Goal: Task Accomplishment & Management: Manage account settings

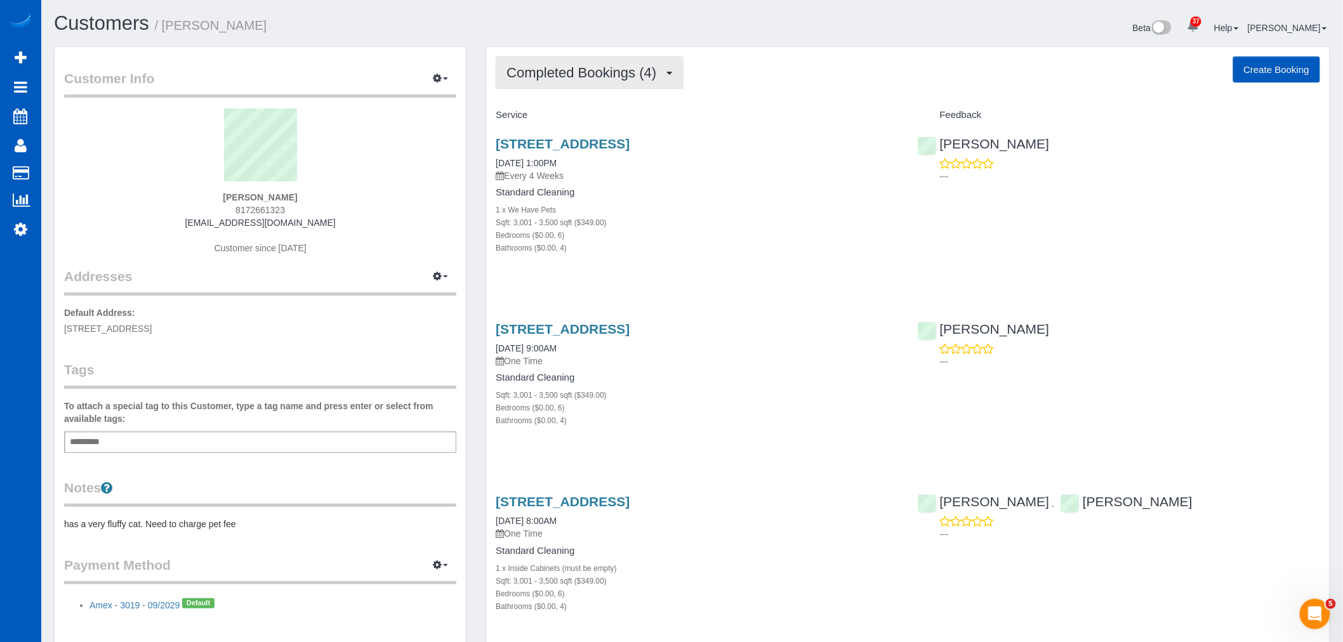
click at [591, 75] on span "Completed Bookings (4)" at bounding box center [585, 73] width 156 height 16
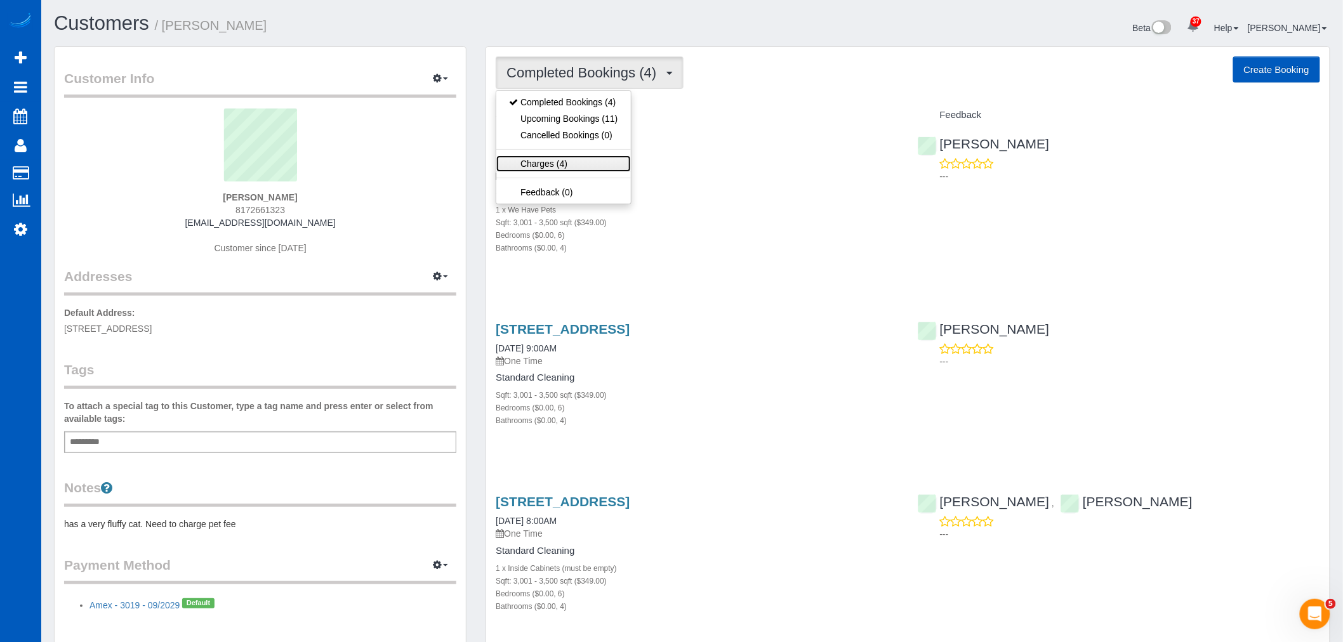
click at [572, 159] on link "Charges (4)" at bounding box center [563, 164] width 134 height 17
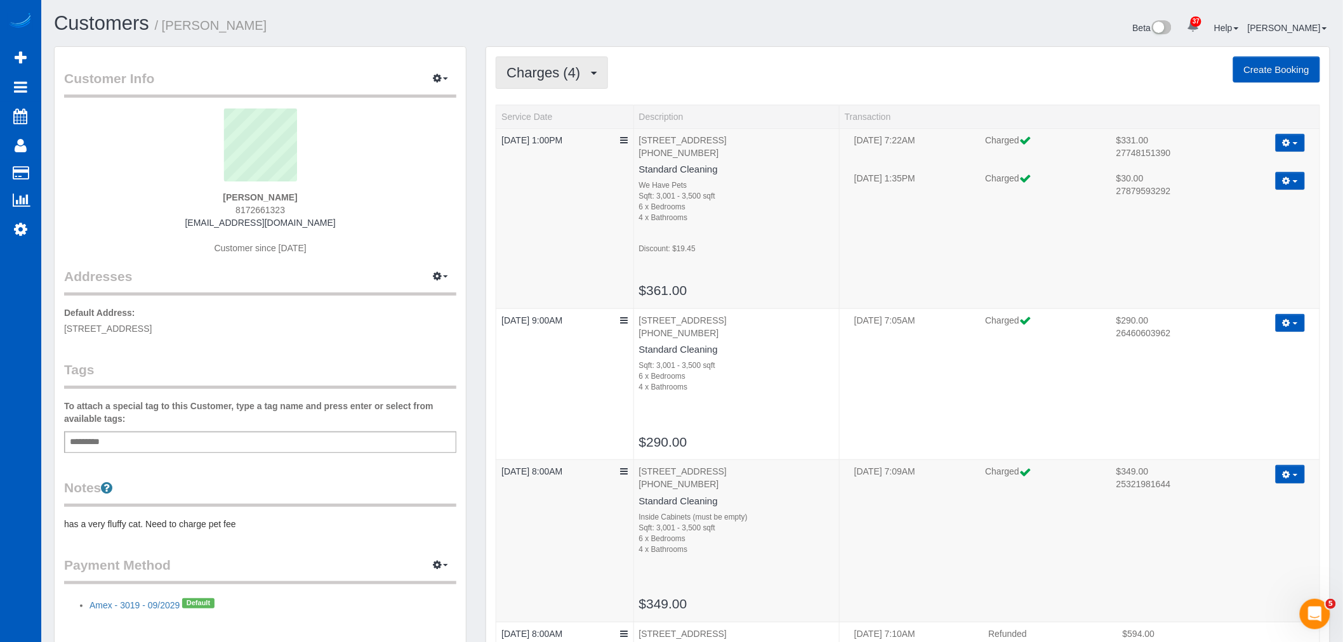
click at [554, 74] on span "Charges (4)" at bounding box center [547, 73] width 80 height 16
click at [563, 115] on link "Upcoming Bookings (11)" at bounding box center [563, 118] width 134 height 17
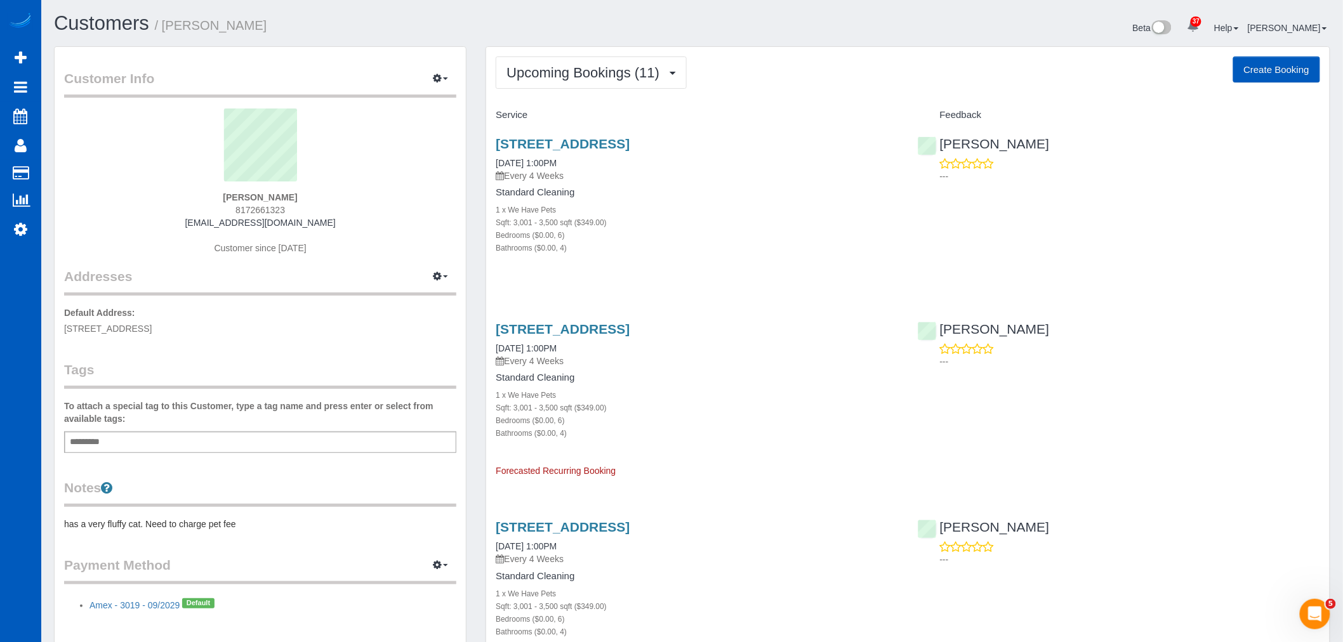
scroll to position [2360, 1343]
click at [537, 61] on button "Upcoming Bookings (11)" at bounding box center [591, 72] width 191 height 32
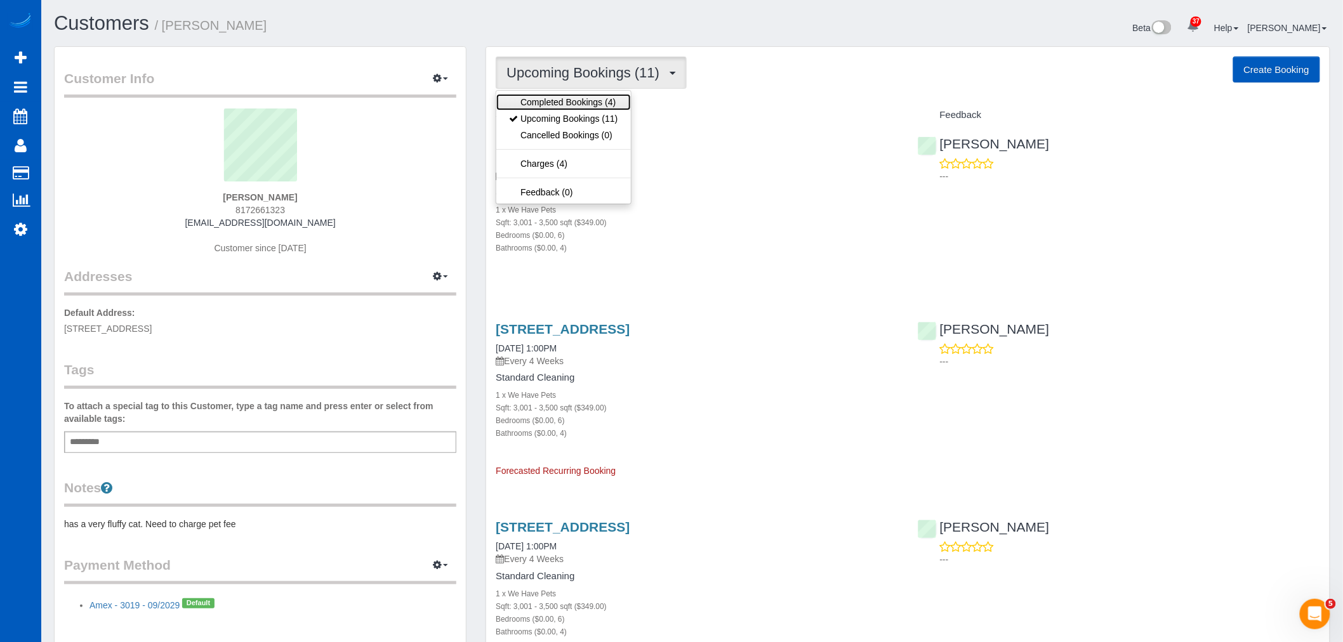
click at [553, 107] on link "Completed Bookings (4)" at bounding box center [563, 102] width 134 height 17
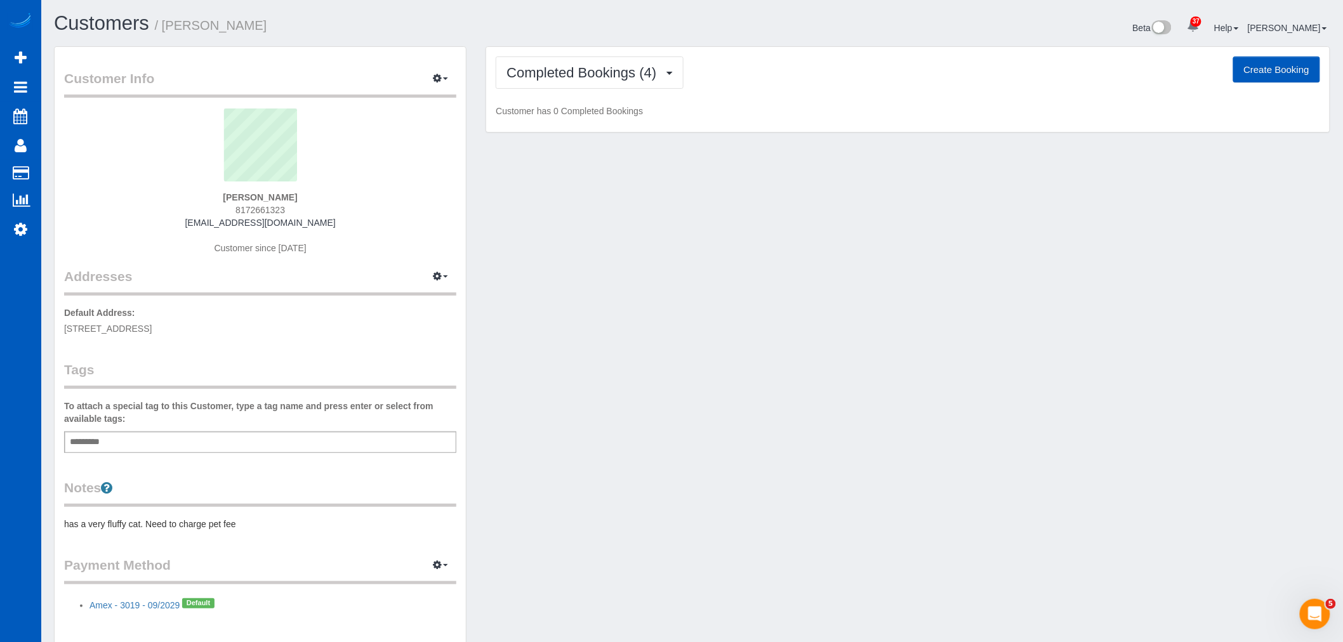
scroll to position [935, 1343]
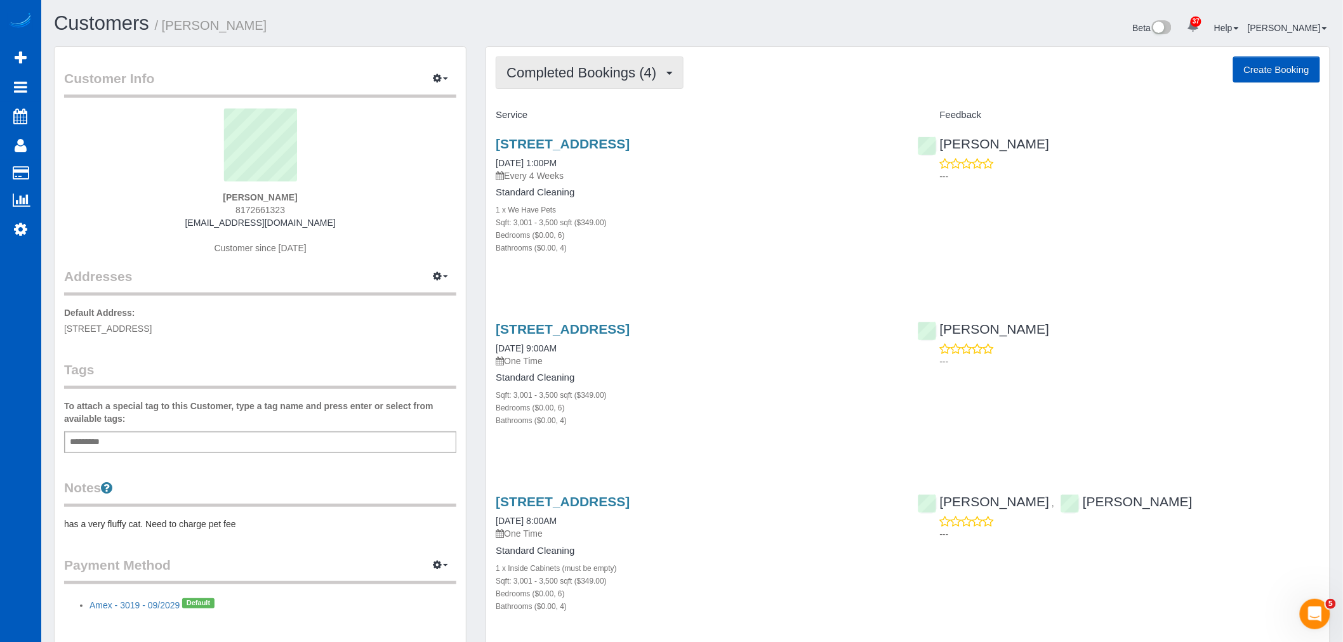
click at [569, 77] on span "Completed Bookings (4)" at bounding box center [585, 73] width 156 height 16
click at [584, 112] on link "Upcoming Bookings (11)" at bounding box center [563, 118] width 134 height 17
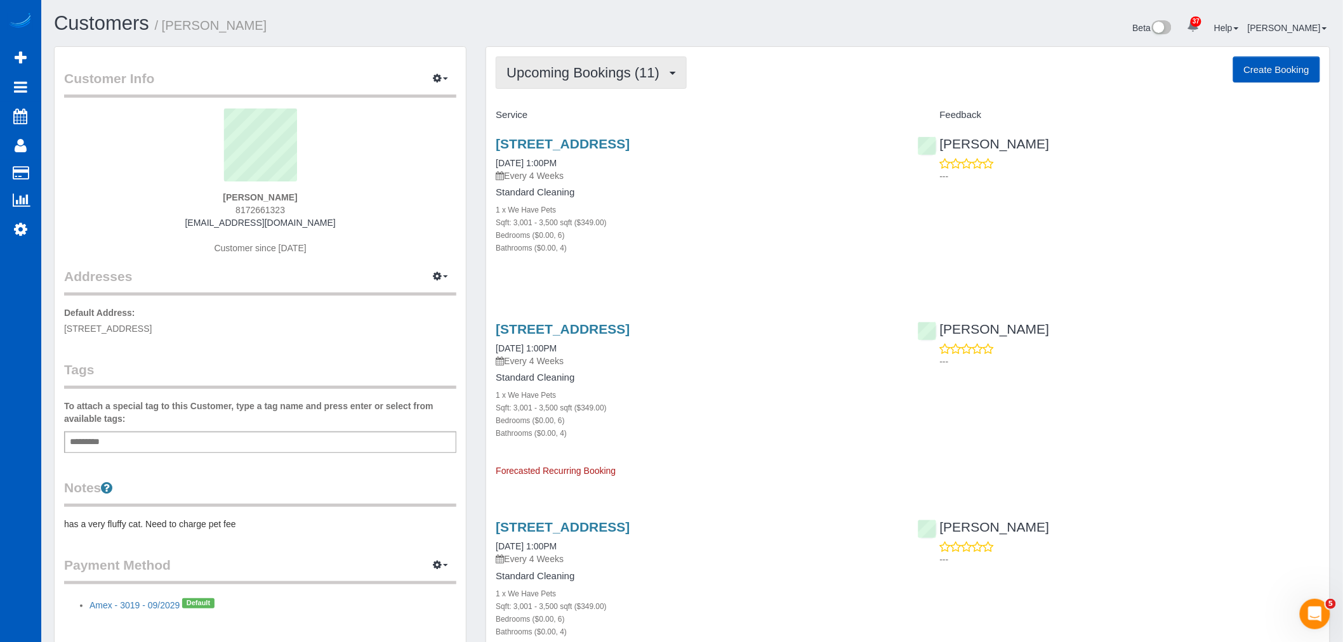
scroll to position [2360, 1343]
click at [566, 78] on span "Upcoming Bookings (11)" at bounding box center [586, 73] width 159 height 16
click at [568, 93] on ul "Completed Bookings (4) Upcoming Bookings (11) Cancelled Bookings (0) Charges (4…" at bounding box center [563, 147] width 135 height 114
click at [568, 84] on button "Upcoming Bookings (11)" at bounding box center [591, 72] width 191 height 32
click at [571, 106] on link "Completed Bookings (4)" at bounding box center [563, 102] width 134 height 17
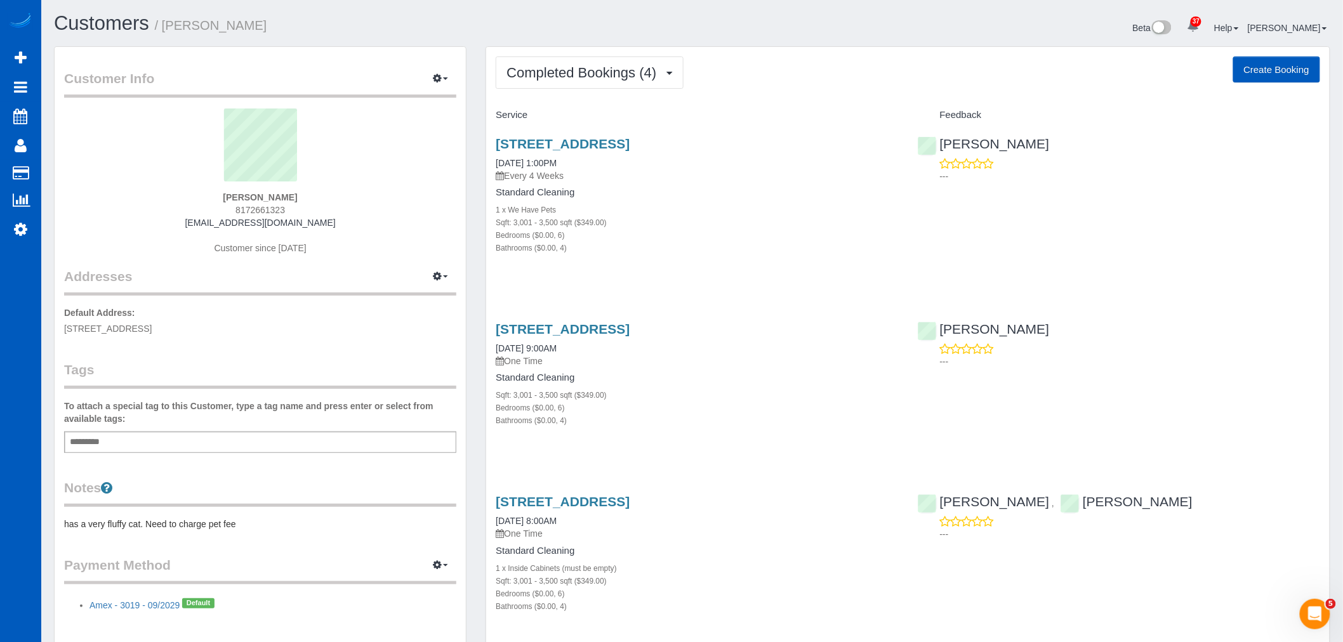
scroll to position [935, 1343]
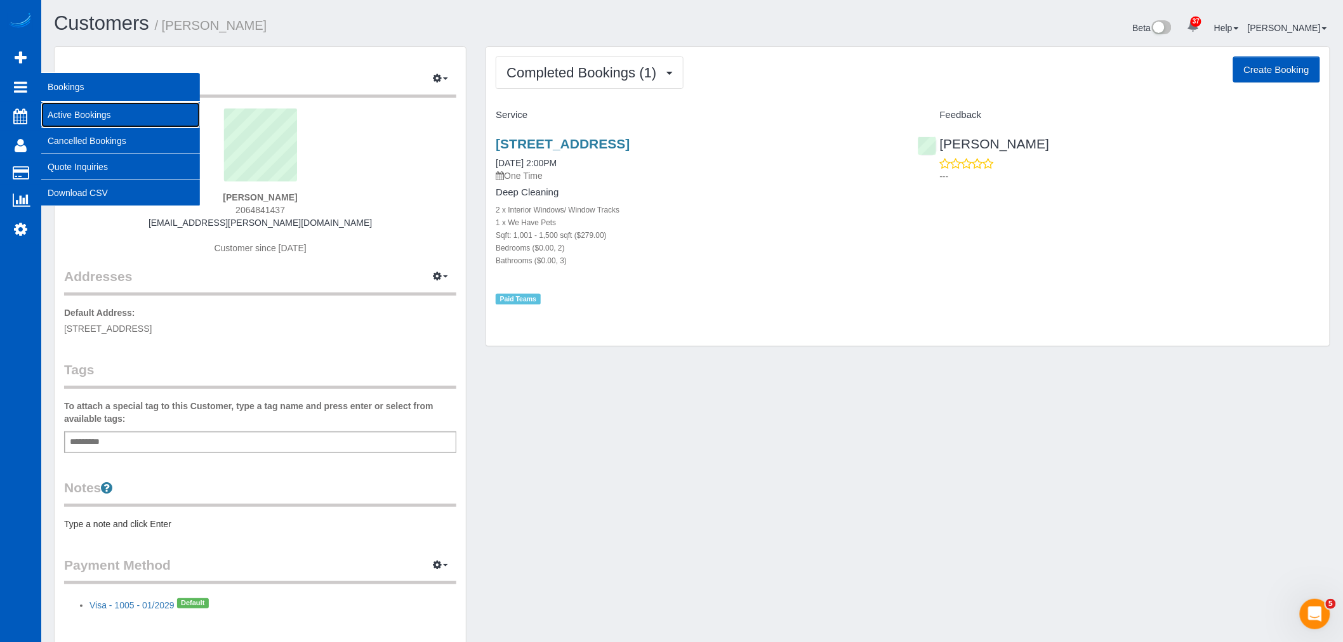
click at [100, 109] on link "Active Bookings" at bounding box center [120, 114] width 159 height 25
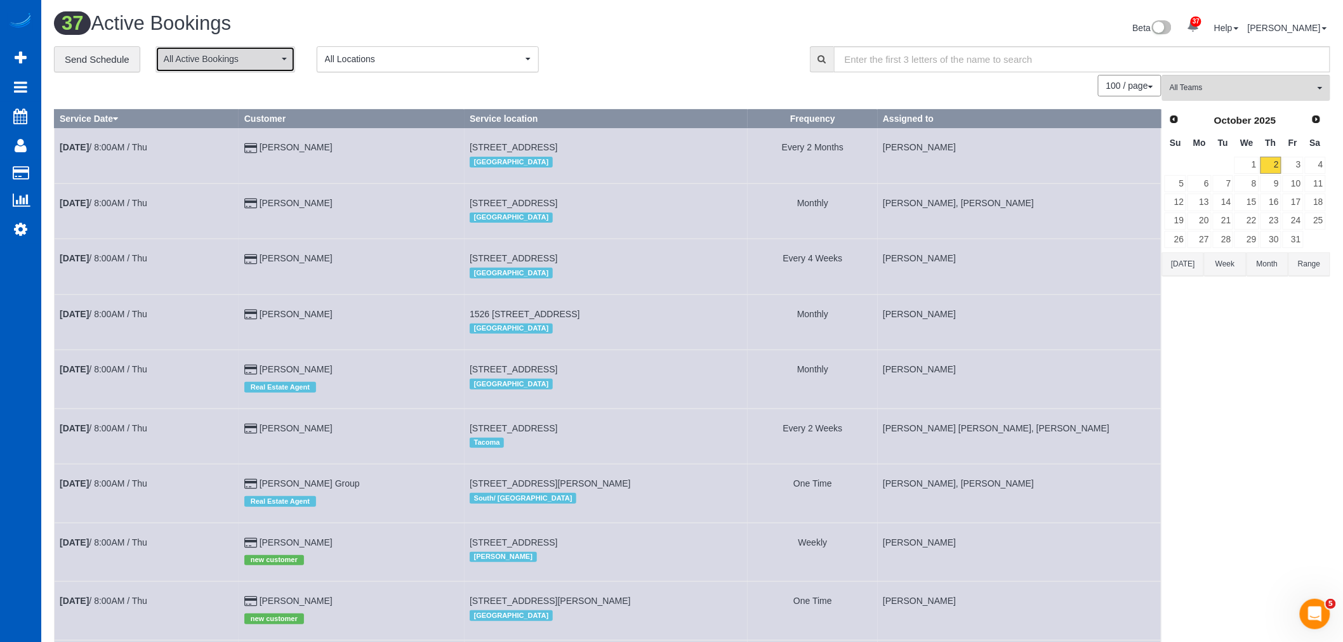
click at [214, 63] on span "All Active Bookings" at bounding box center [221, 59] width 115 height 13
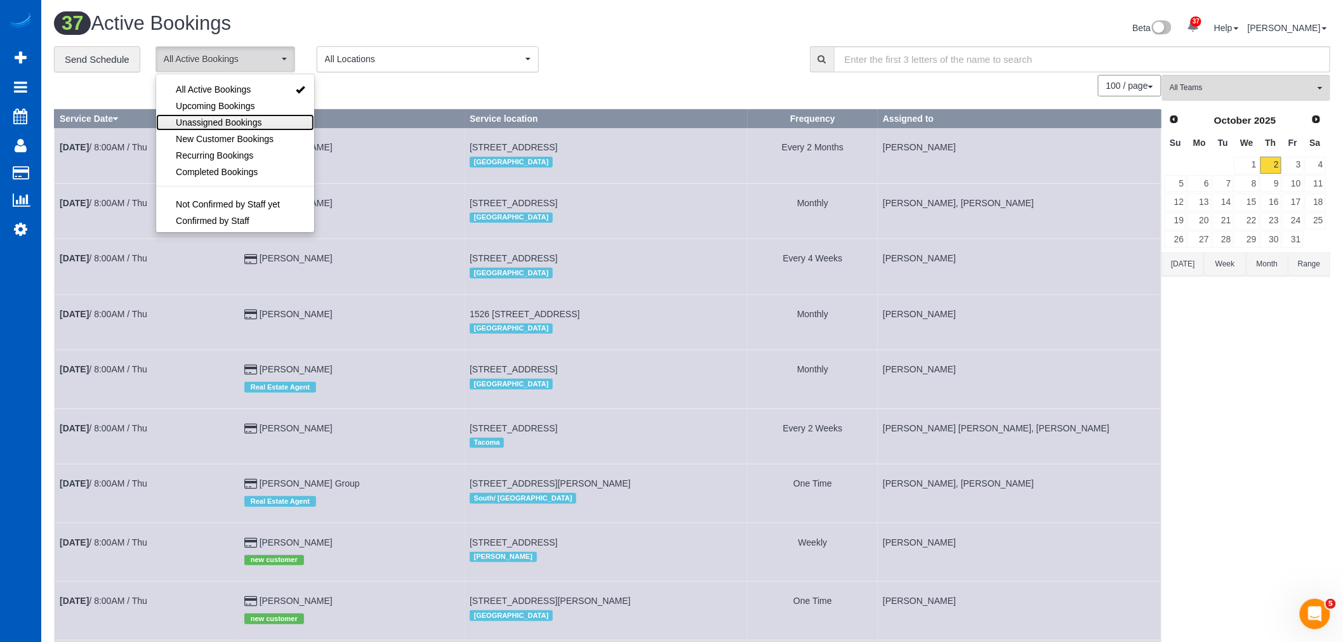
click at [208, 117] on span "Unassigned Bookings" at bounding box center [219, 122] width 86 height 13
select select "**********"
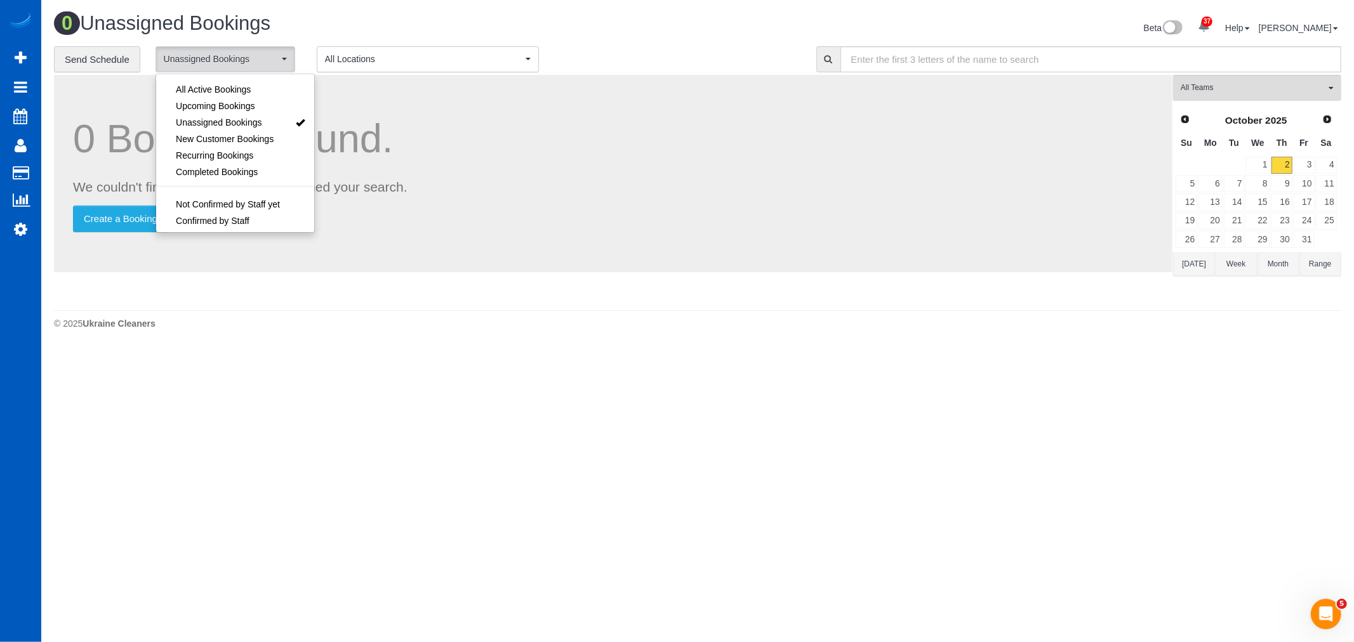
click at [1272, 281] on div "All Teams Remove Team Filters Alina Kruchok Alona Tarasiuk Alona Vikhliaieva An…" at bounding box center [1257, 189] width 168 height 229
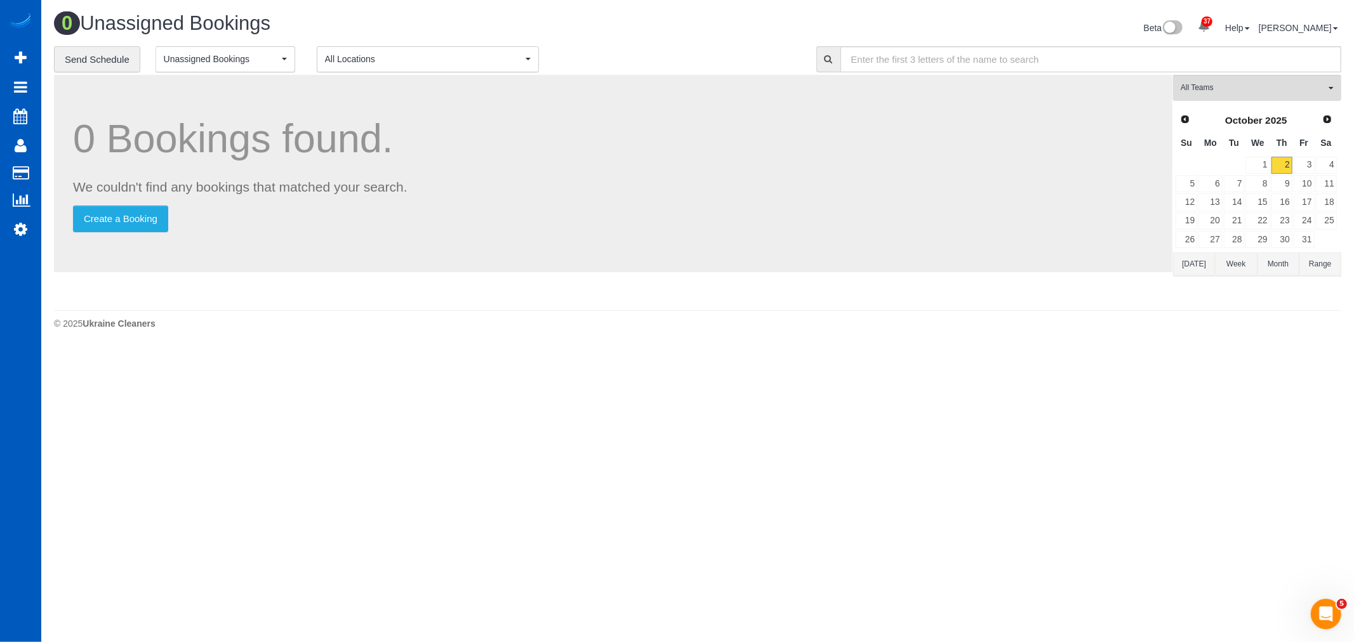
click at [1272, 275] on button "Month" at bounding box center [1279, 264] width 42 height 23
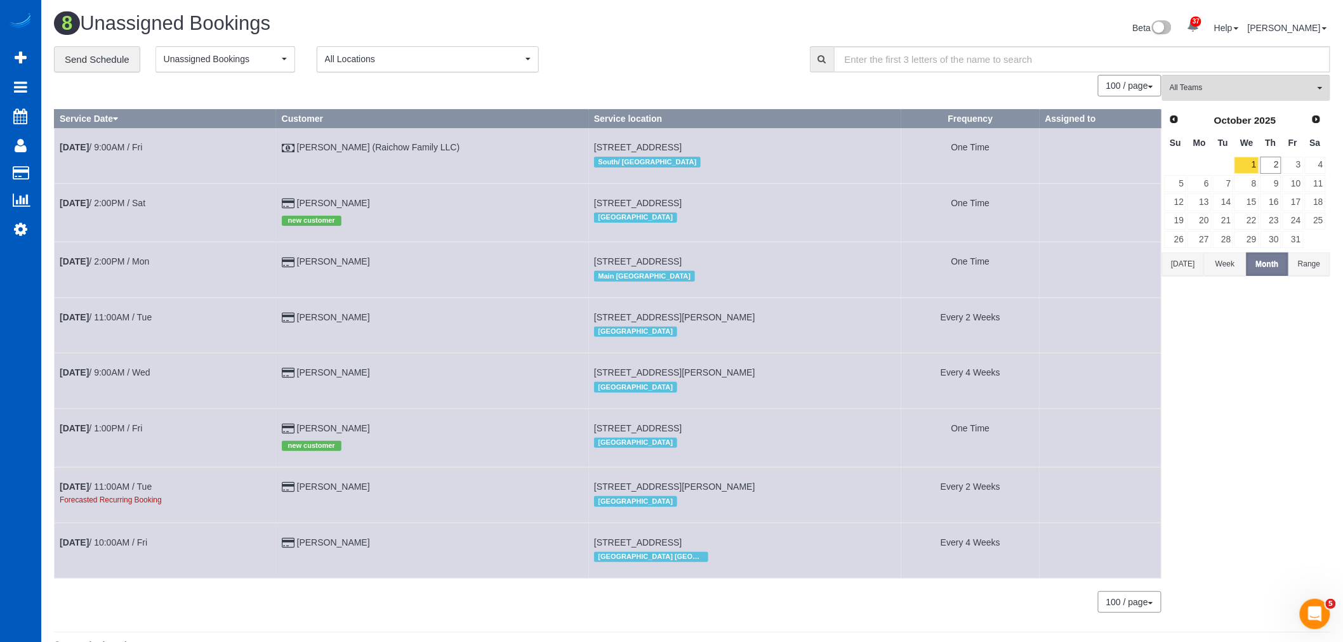
drag, startPoint x: 370, startPoint y: 375, endPoint x: 300, endPoint y: 383, distance: 70.9
click at [300, 383] on td "Maegen Paladin" at bounding box center [432, 381] width 312 height 55
copy link "Maegen Paladin"
click at [342, 378] on link "Maegen Paladin" at bounding box center [333, 373] width 73 height 10
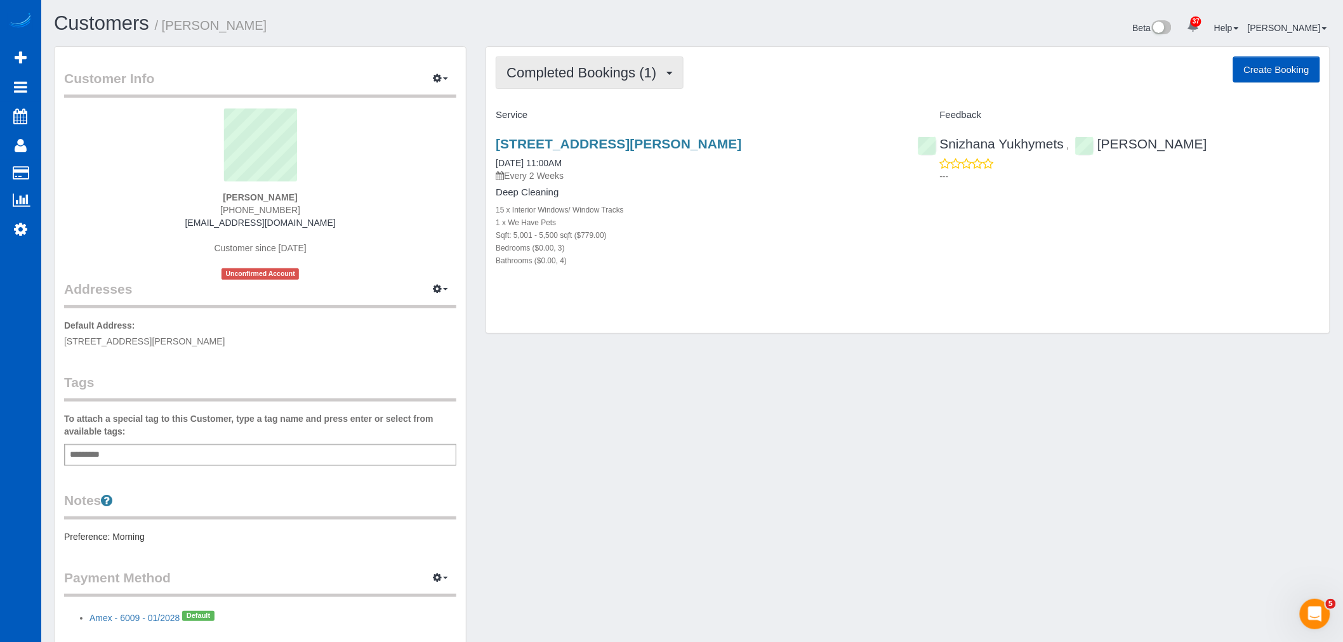
click at [607, 74] on span "Completed Bookings (1)" at bounding box center [585, 73] width 156 height 16
drag, startPoint x: 741, startPoint y: 277, endPoint x: 696, endPoint y: 233, distance: 63.3
click at [743, 279] on div "1505 S Riegel Ct, Spokane, WA 99212 09/30/2025 11:00AM Every 2 Weeks Deep Clean…" at bounding box center [697, 209] width 422 height 166
click at [571, 85] on button "Completed Bookings (1)" at bounding box center [590, 72] width 188 height 32
click at [561, 117] on link "Upcoming Bookings (22)" at bounding box center [563, 118] width 134 height 17
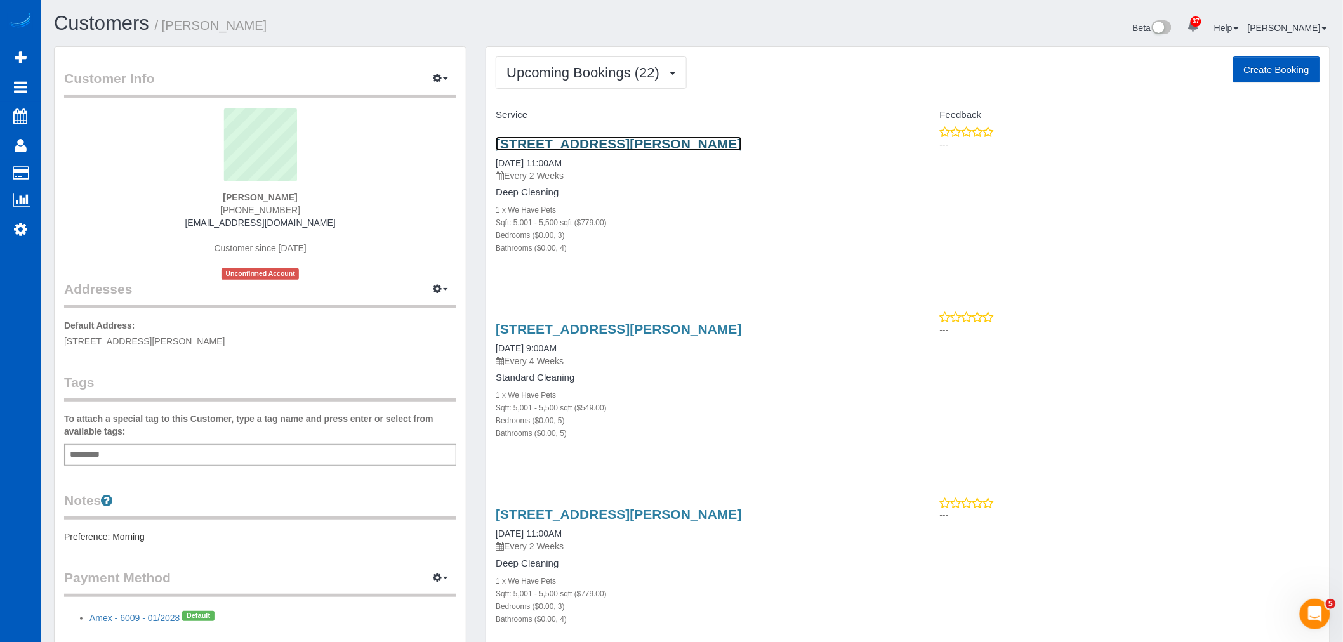
click at [535, 138] on link "1505 S Riegel Ct, Spokane, WA 99212" at bounding box center [619, 143] width 246 height 15
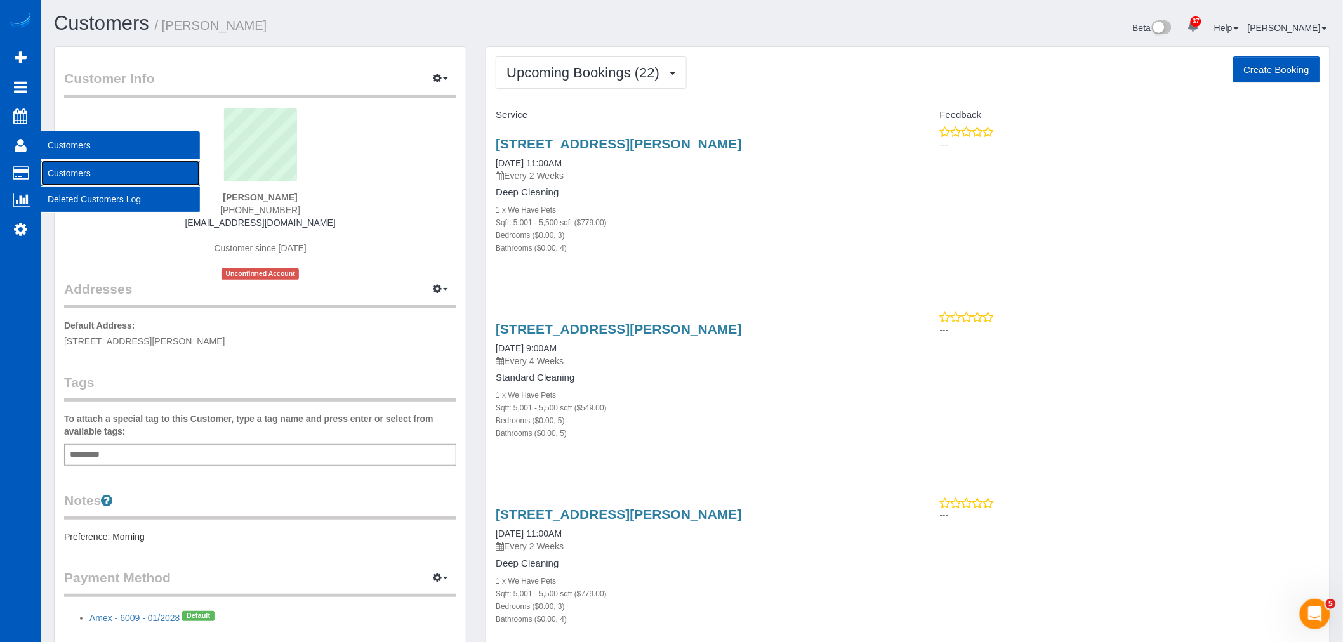
click at [65, 179] on link "Customers" at bounding box center [120, 173] width 159 height 25
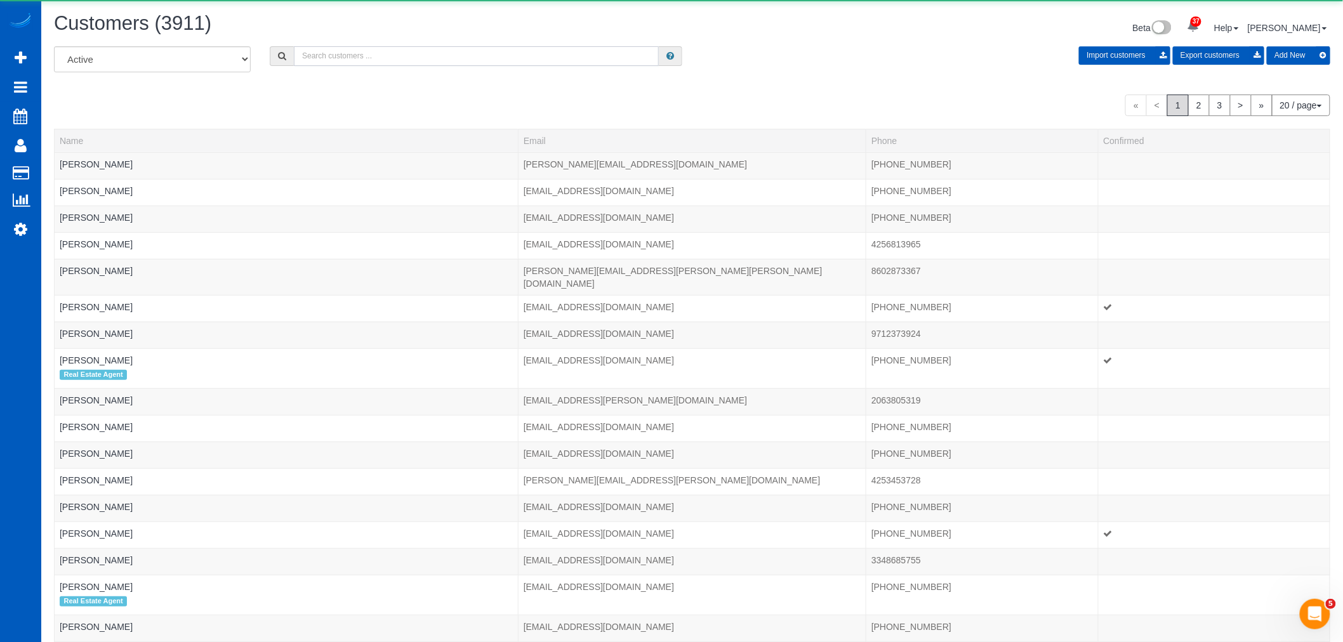
click at [415, 61] on input "text" at bounding box center [476, 56] width 365 height 20
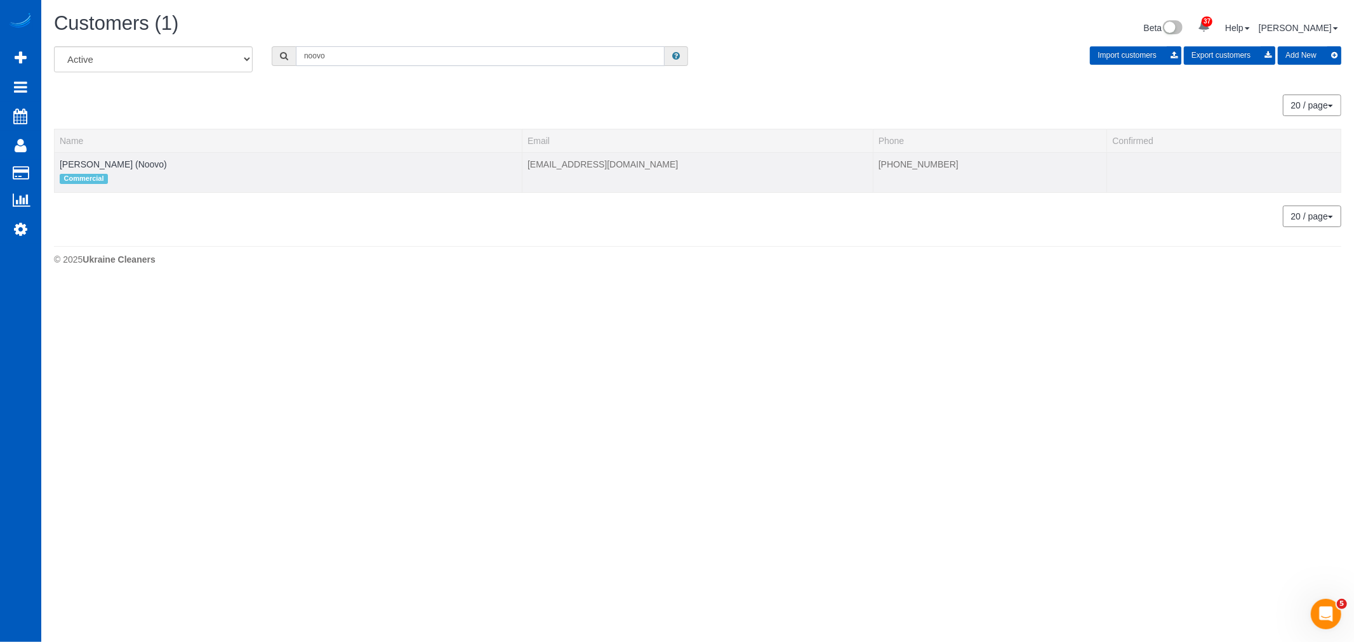
type input "noovo"
click at [97, 157] on td "Antoine Beutler (Noovo) Commercial" at bounding box center [289, 172] width 468 height 40
click at [92, 163] on link "Antoine Beutler (Noovo)" at bounding box center [113, 164] width 107 height 10
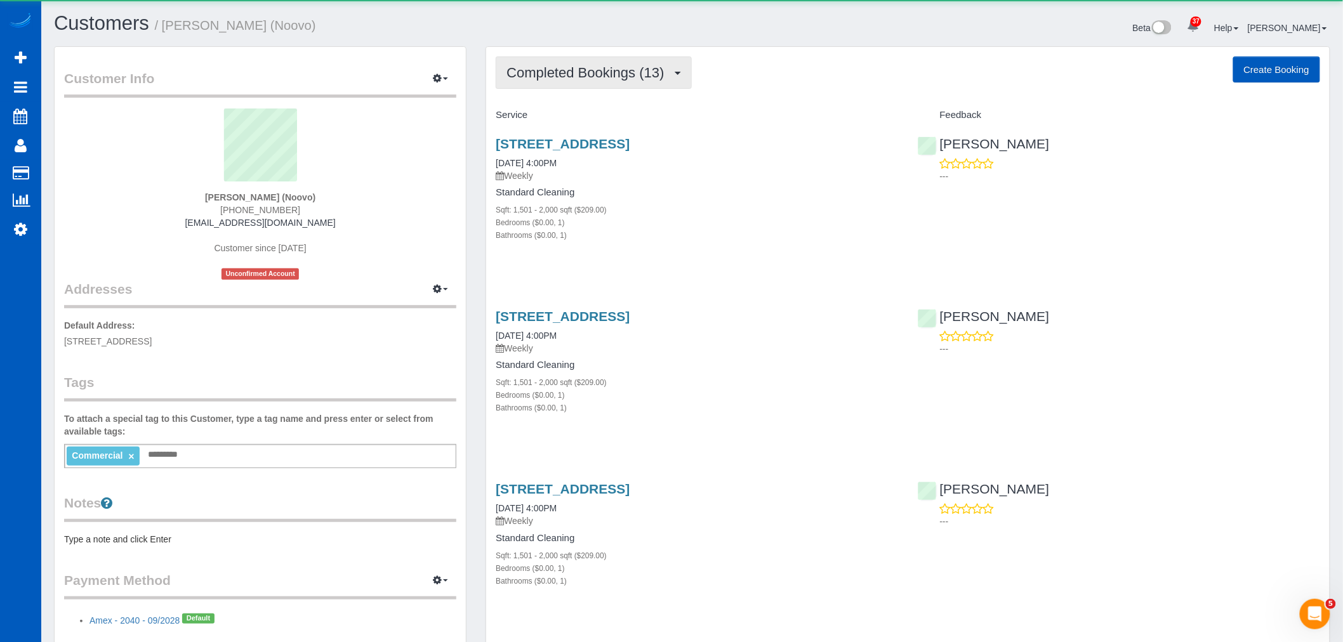
click at [616, 89] on button "Completed Bookings (13)" at bounding box center [594, 72] width 196 height 32
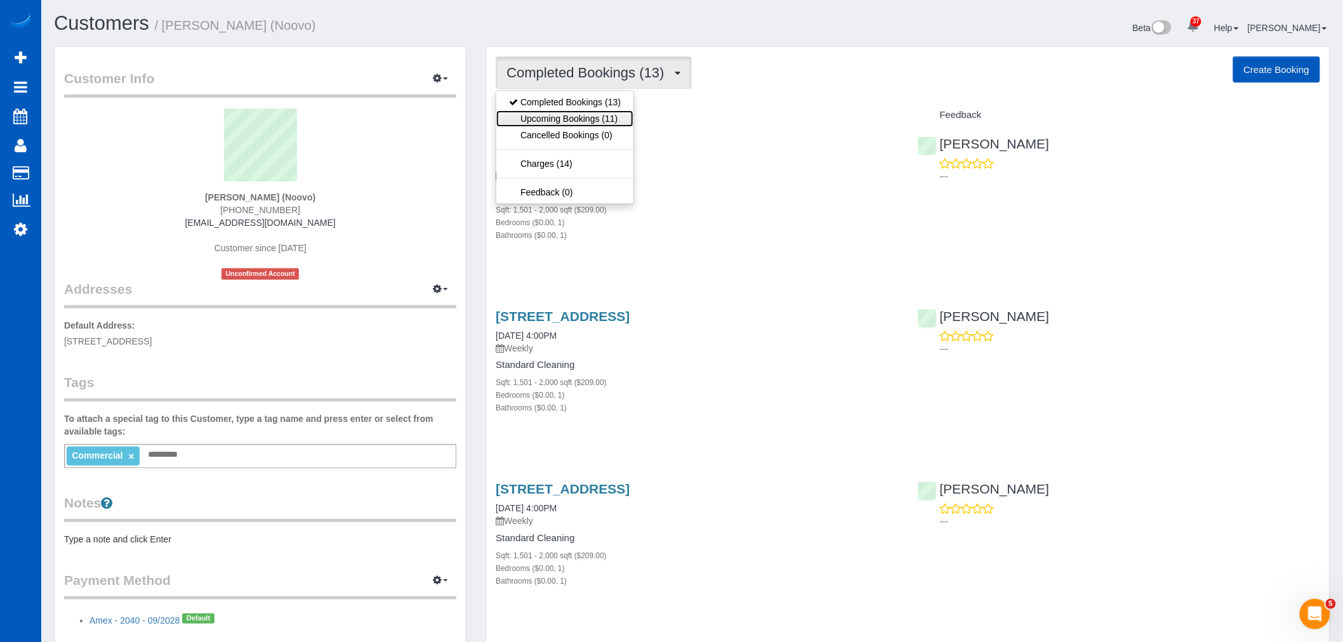
click at [592, 119] on link "Upcoming Bookings (11)" at bounding box center [564, 118] width 137 height 17
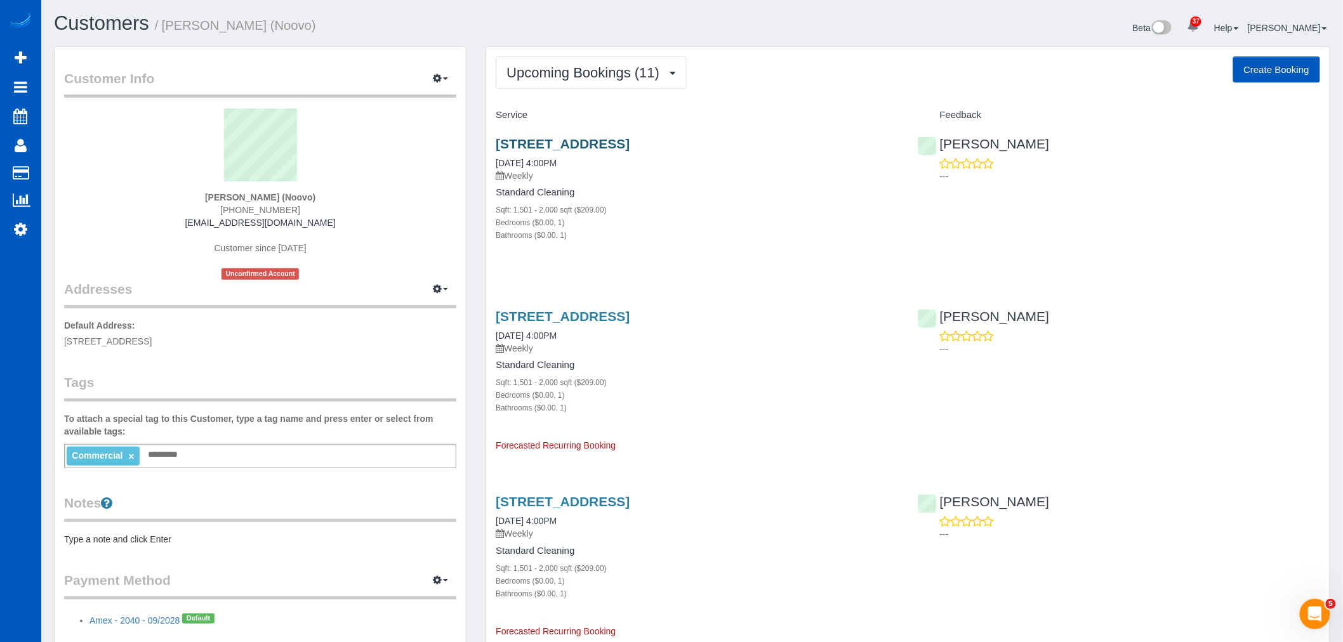
click at [579, 136] on div "4495 Copper Sage St, Las Vegas, NV 89115 10/01/2025 4:00PM Weekly Standard Clea…" at bounding box center [697, 196] width 422 height 141
click at [573, 142] on link "4495 Copper Sage St, Las Vegas, NV 89115" at bounding box center [563, 143] width 134 height 15
click at [580, 71] on span "Upcoming Bookings (11)" at bounding box center [586, 73] width 159 height 16
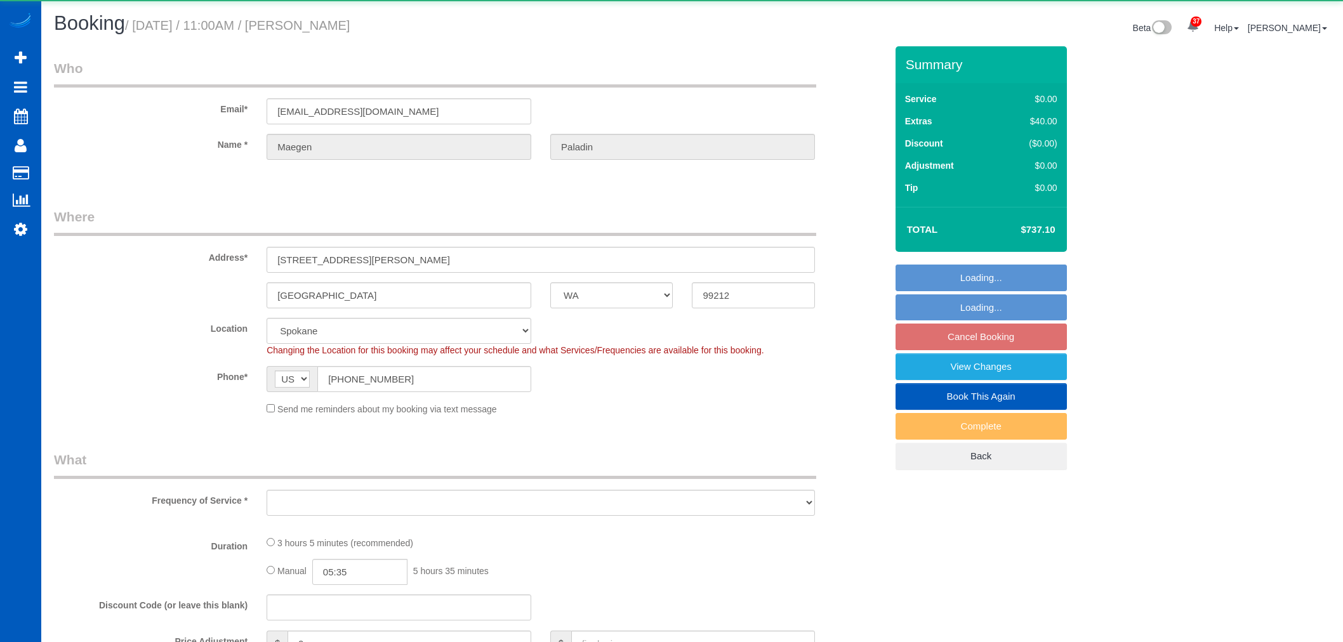
select select "WA"
select select "object:1085"
select select "199"
select select "5001"
select select "3"
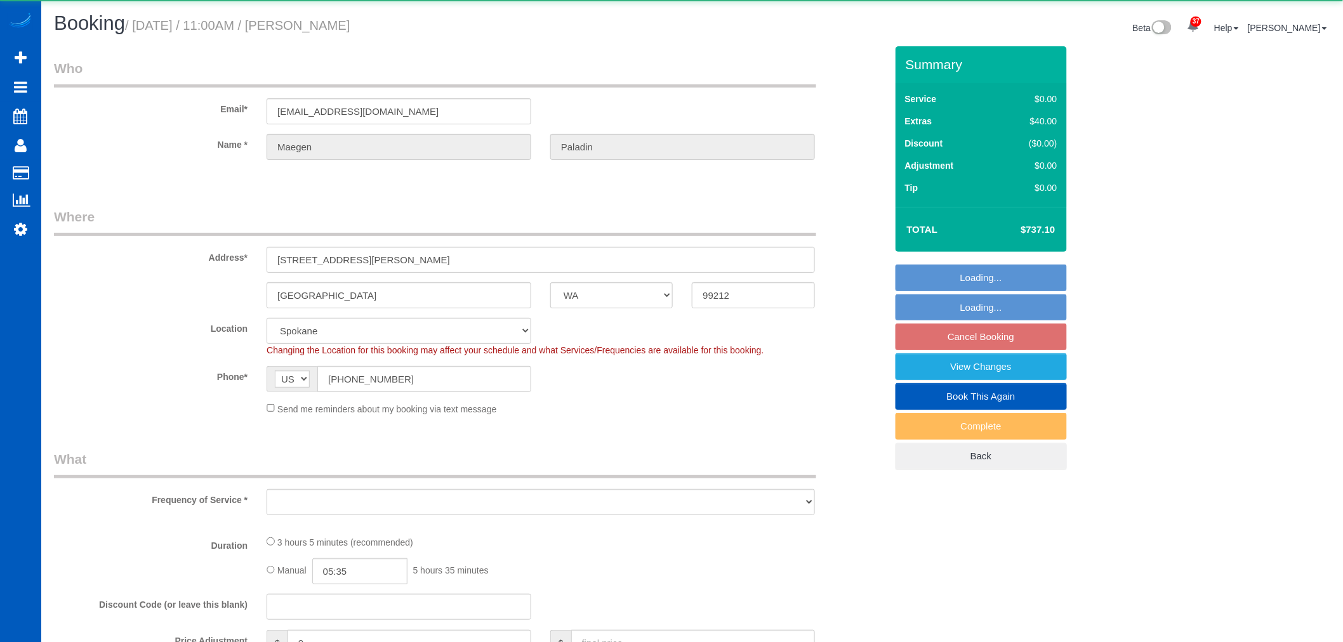
select select "4"
select select "spot2"
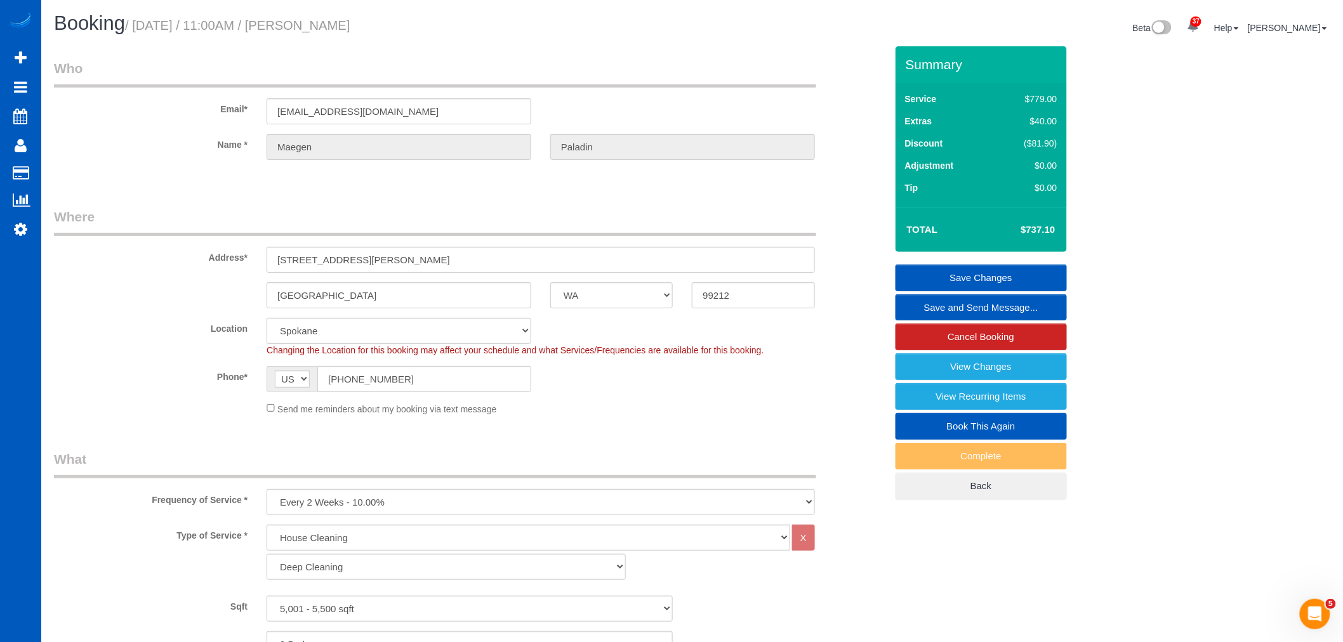
scroll to position [282, 0]
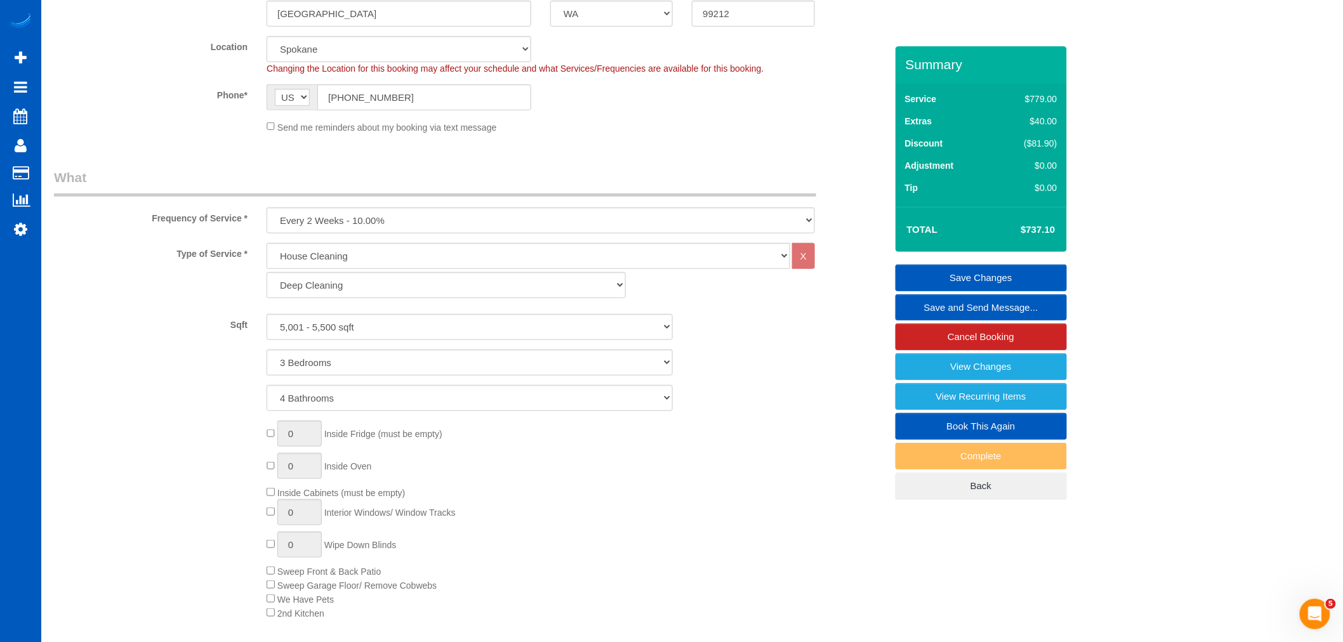
click at [376, 271] on div "House Cleaning X Standard Cleaning Deep Cleaning Move In/ Out Cleaning" at bounding box center [541, 270] width 548 height 55
click at [331, 294] on select "Standard Cleaning Deep Cleaning Move In/ Out Cleaning" at bounding box center [446, 285] width 359 height 26
select select "366"
click at [267, 273] on select "Standard Cleaning Deep Cleaning Move In/ Out Cleaning" at bounding box center [446, 285] width 359 height 26
select select "3"
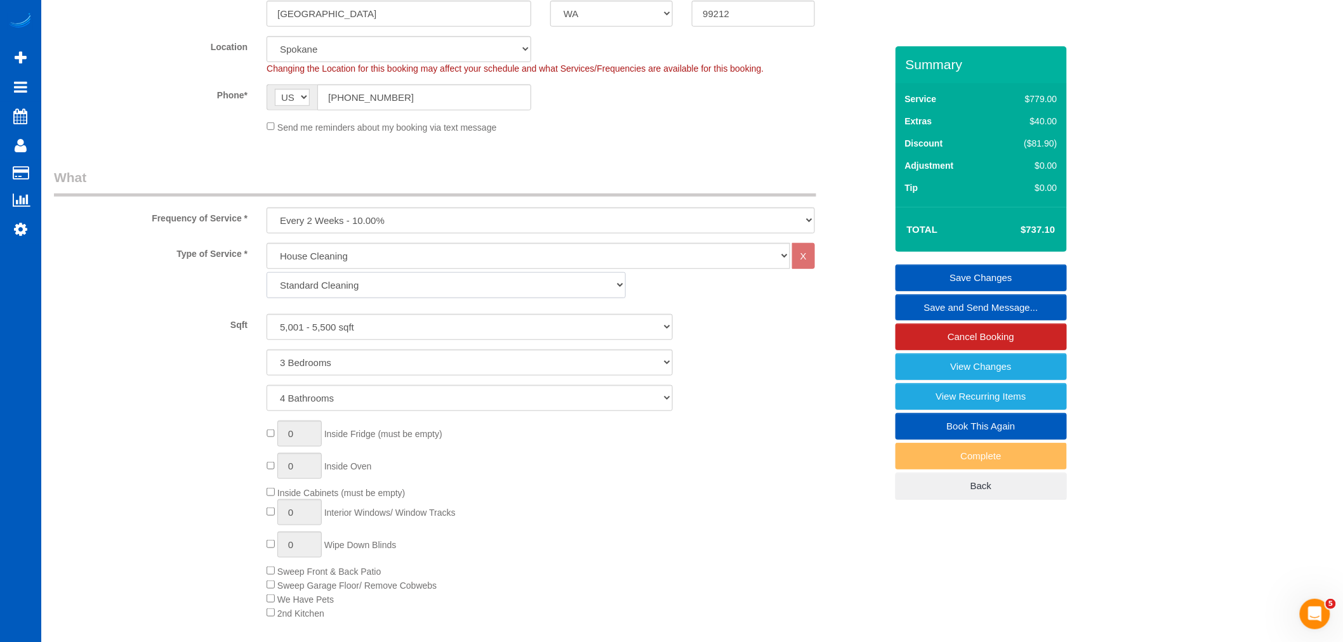
select select "4"
click at [347, 346] on div "Sqft 0 - 1,000 sqft 1,001 - 1,500 sqft 1,501 - 2,000 sqft 2,001 - 2,500 sqft 2,…" at bounding box center [470, 362] width 832 height 97
click at [356, 328] on select "0 - 1,000 sqft 1,001 - 1,500 sqft 1,501 - 2,000 sqft 2,001 - 2,500 sqft 2,501 -…" at bounding box center [470, 327] width 406 height 26
select select "5001"
click at [267, 315] on select "0 - 1,000 sqft 1,001 - 1,500 sqft 1,501 - 2,000 sqft 2,001 - 2,500 sqft 2,501 -…" at bounding box center [470, 327] width 406 height 26
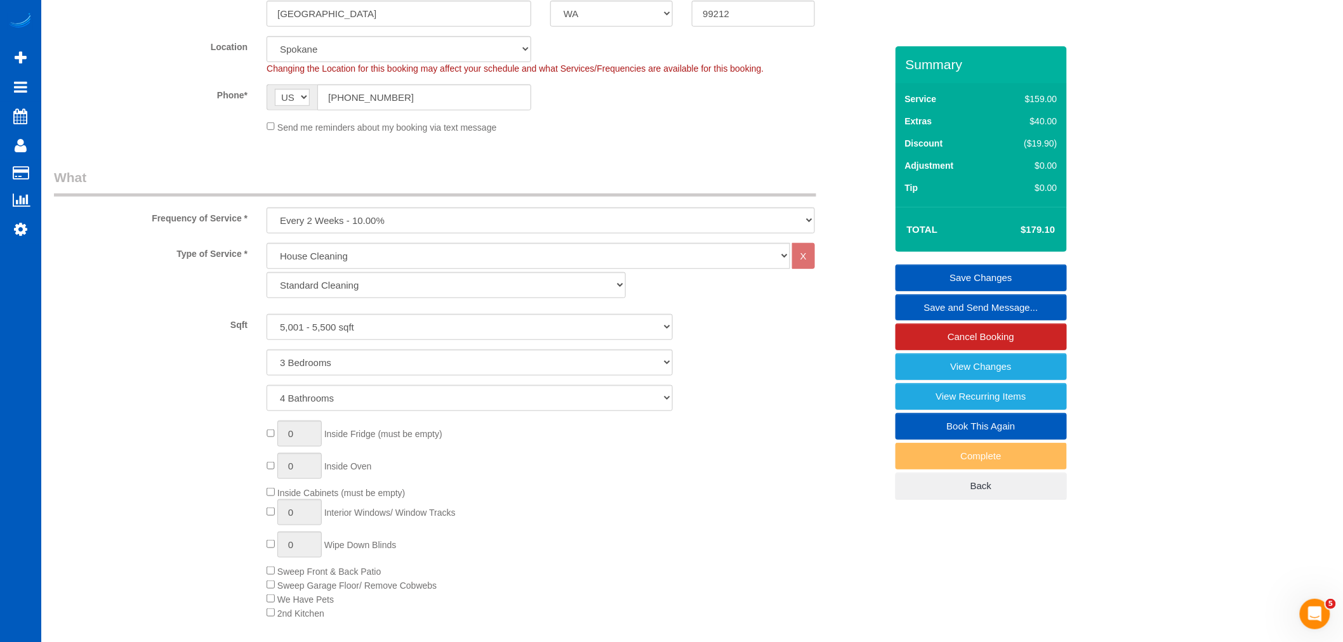
click at [607, 495] on div "0 Inside Fridge (must be empty) 0 Inside Oven Inside Cabinets (must be empty) 0…" at bounding box center [576, 520] width 638 height 199
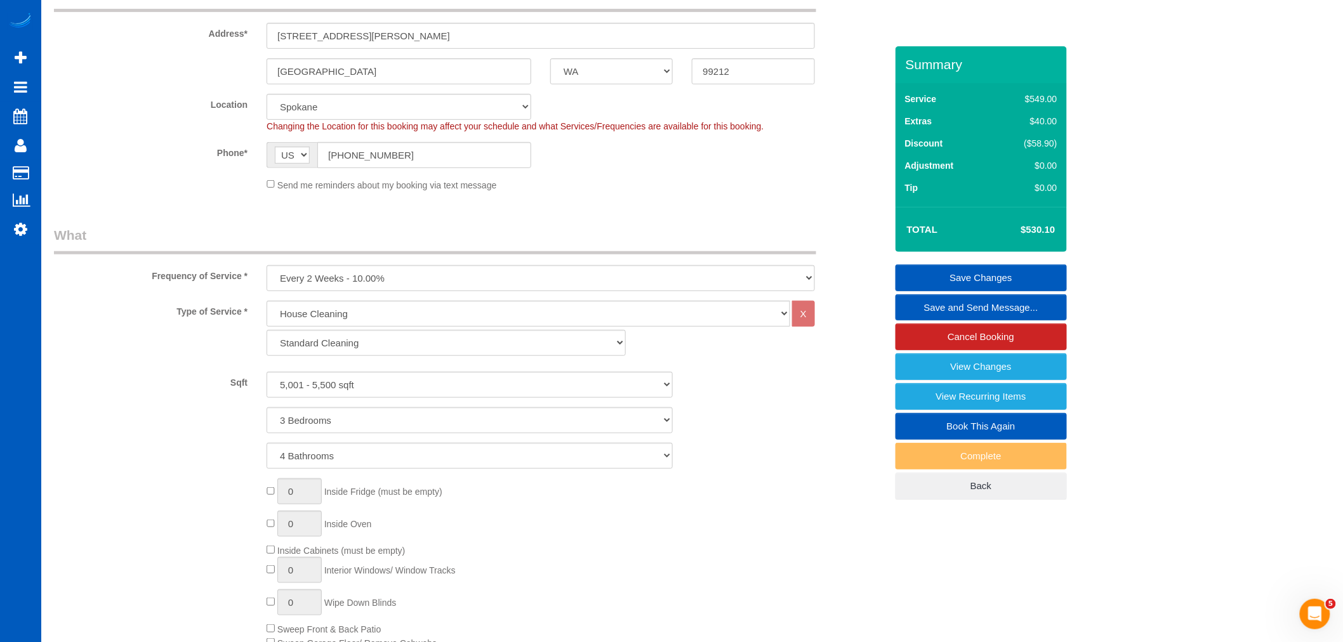
scroll to position [0, 0]
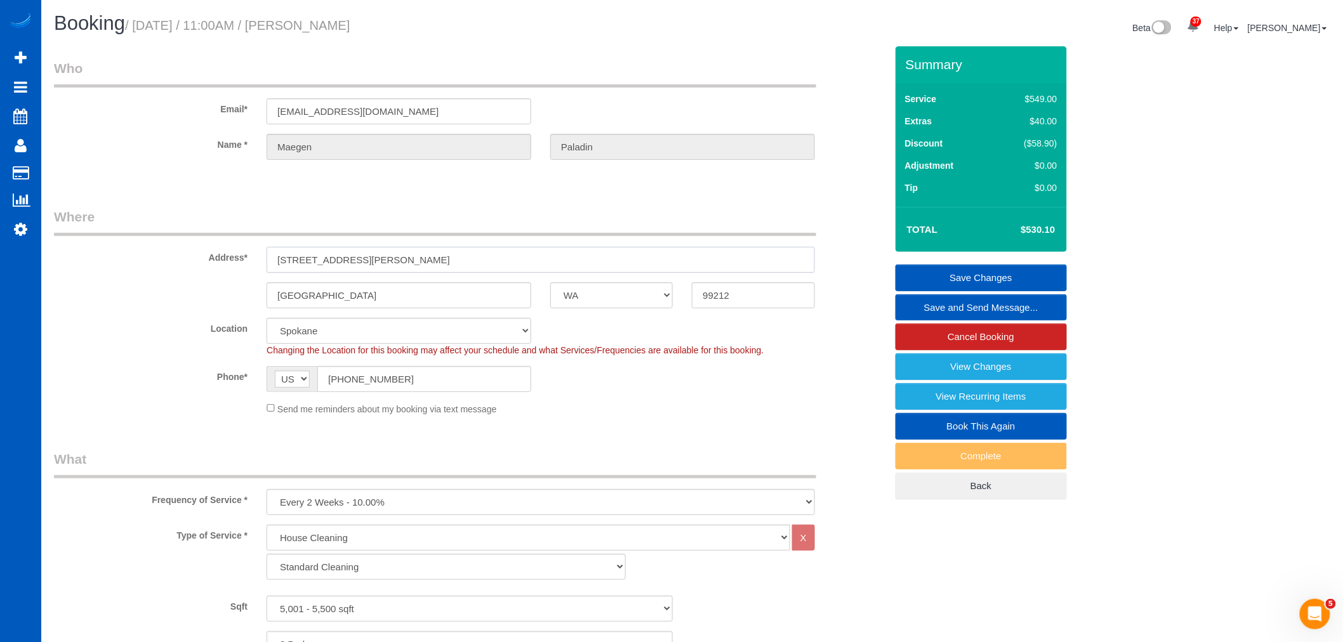
drag, startPoint x: 376, startPoint y: 256, endPoint x: 230, endPoint y: 269, distance: 146.6
click at [227, 269] on div "Address* 1505 S Riegel Ct" at bounding box center [469, 240] width 851 height 65
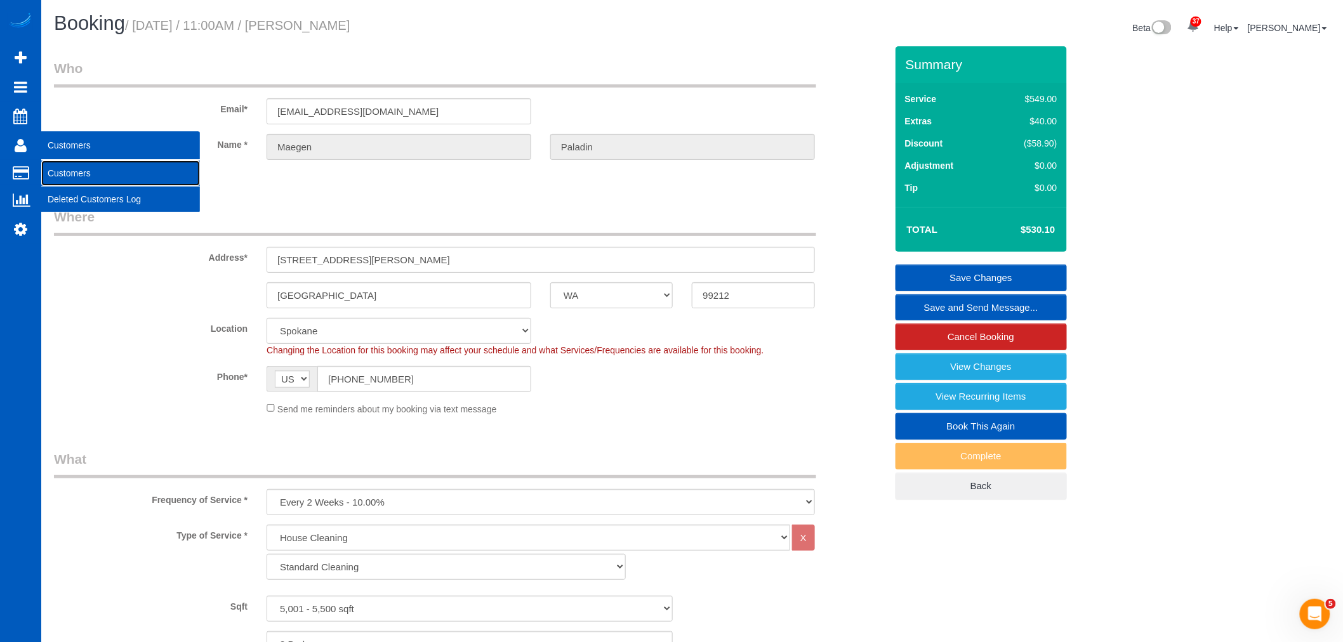
click at [58, 169] on link "Customers" at bounding box center [120, 173] width 159 height 25
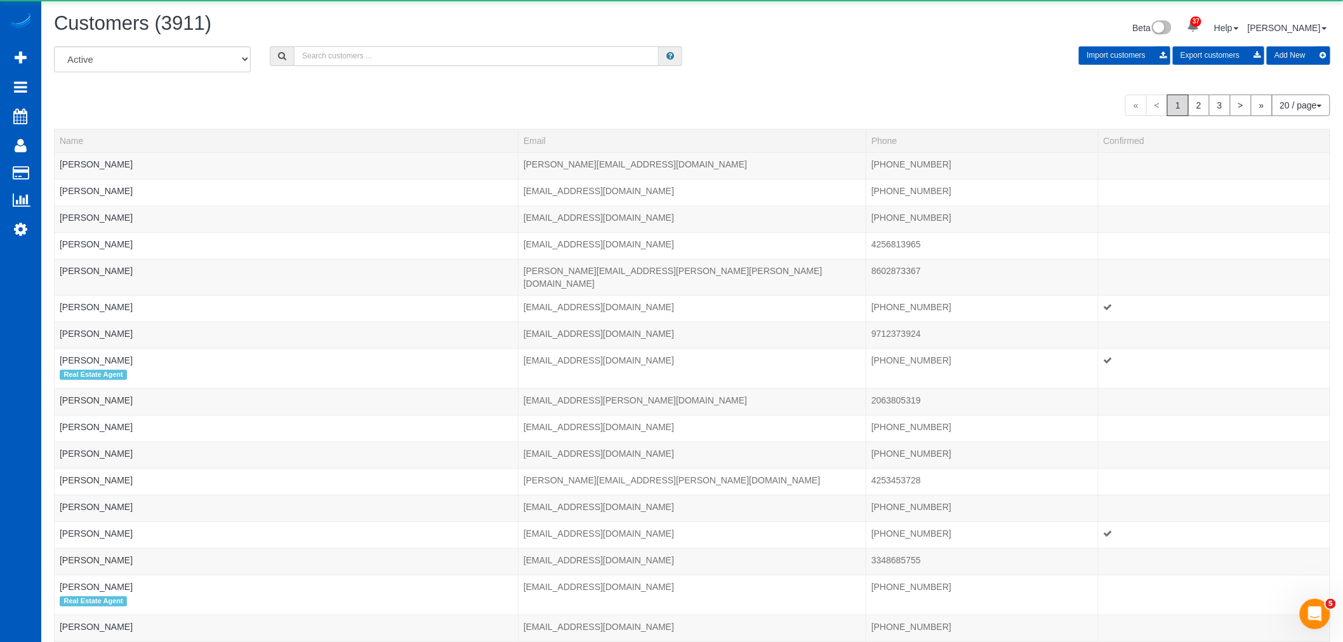
click at [320, 55] on input "text" at bounding box center [476, 56] width 365 height 20
type input "s"
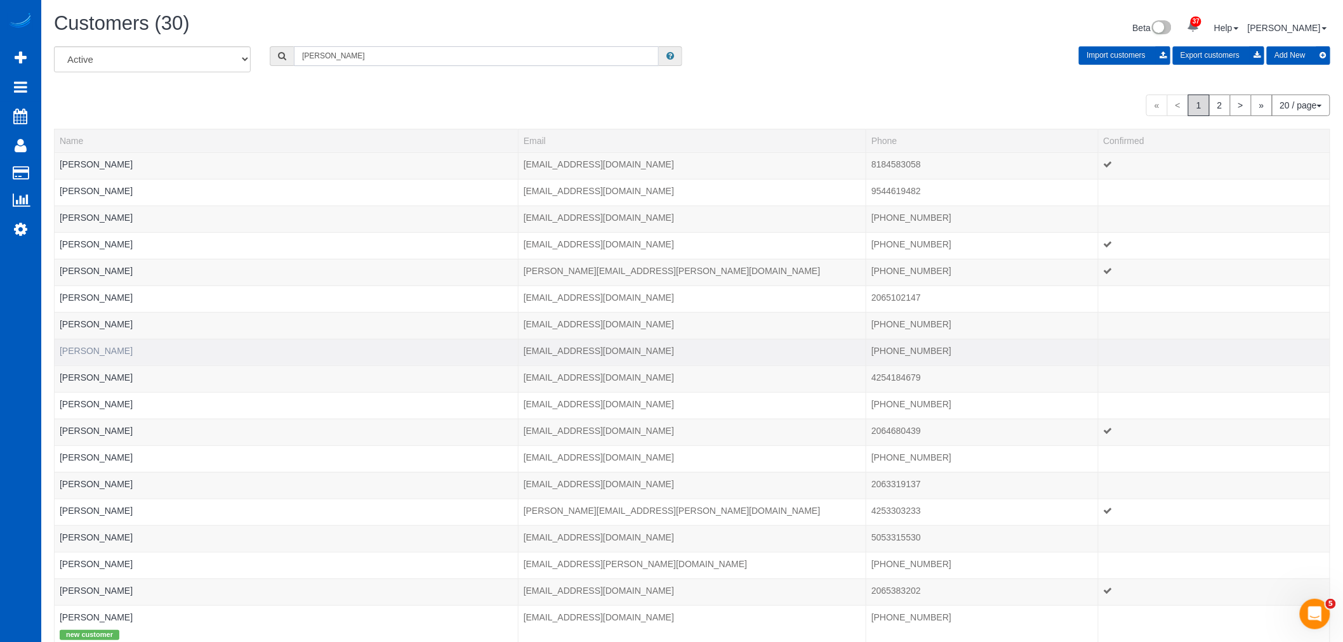
type input "sara"
click at [89, 348] on link "Sara Safdie" at bounding box center [96, 351] width 73 height 10
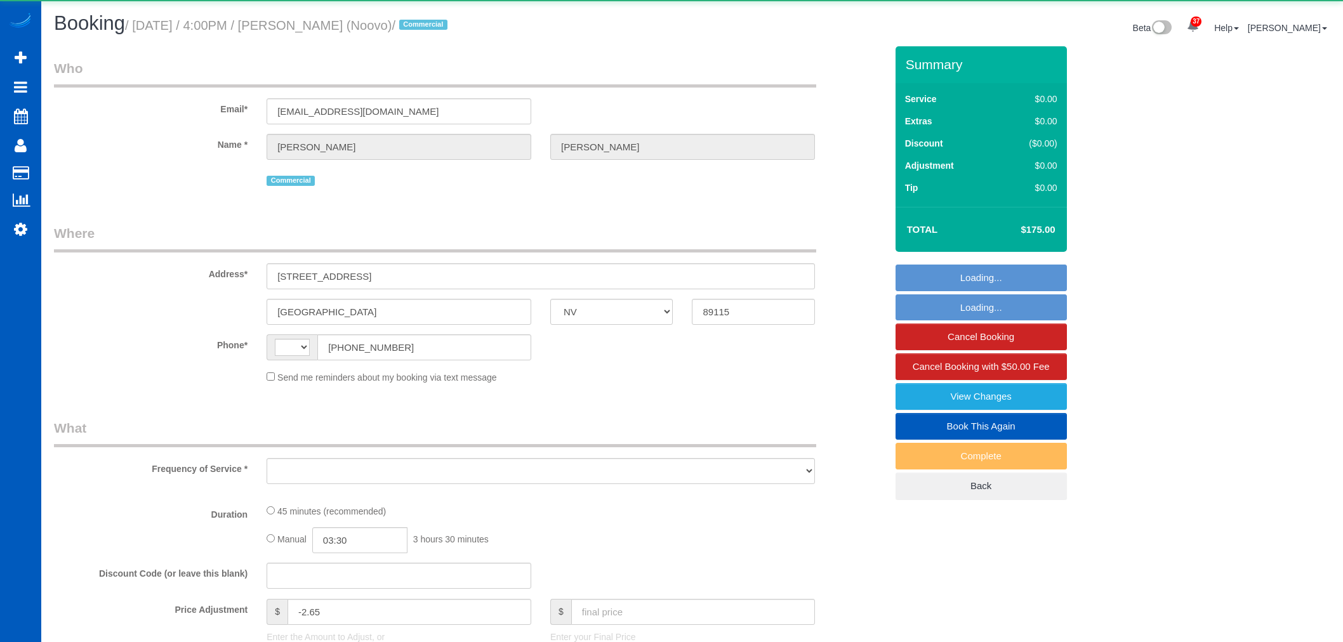
select select "NV"
select select "string:US"
select select "object:938"
select select "string:fspay-8acdd3ec-a77a-4ee8-8a01-39fa8b052e17"
select select "199"
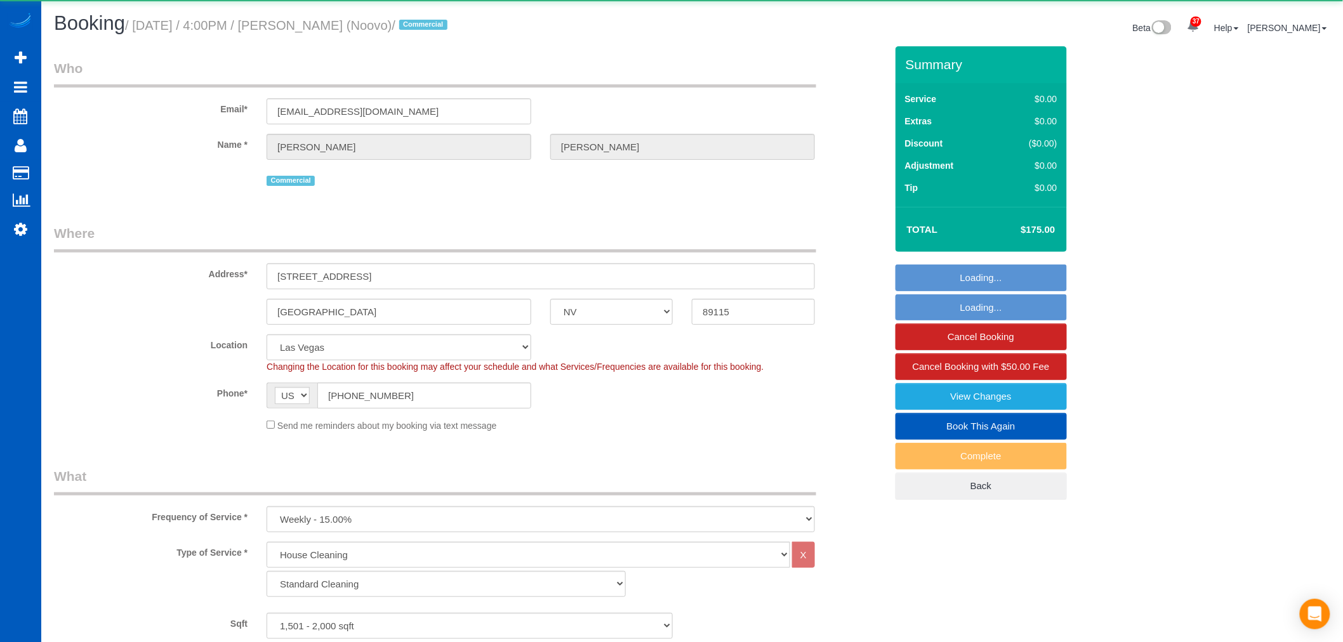
select select "1501"
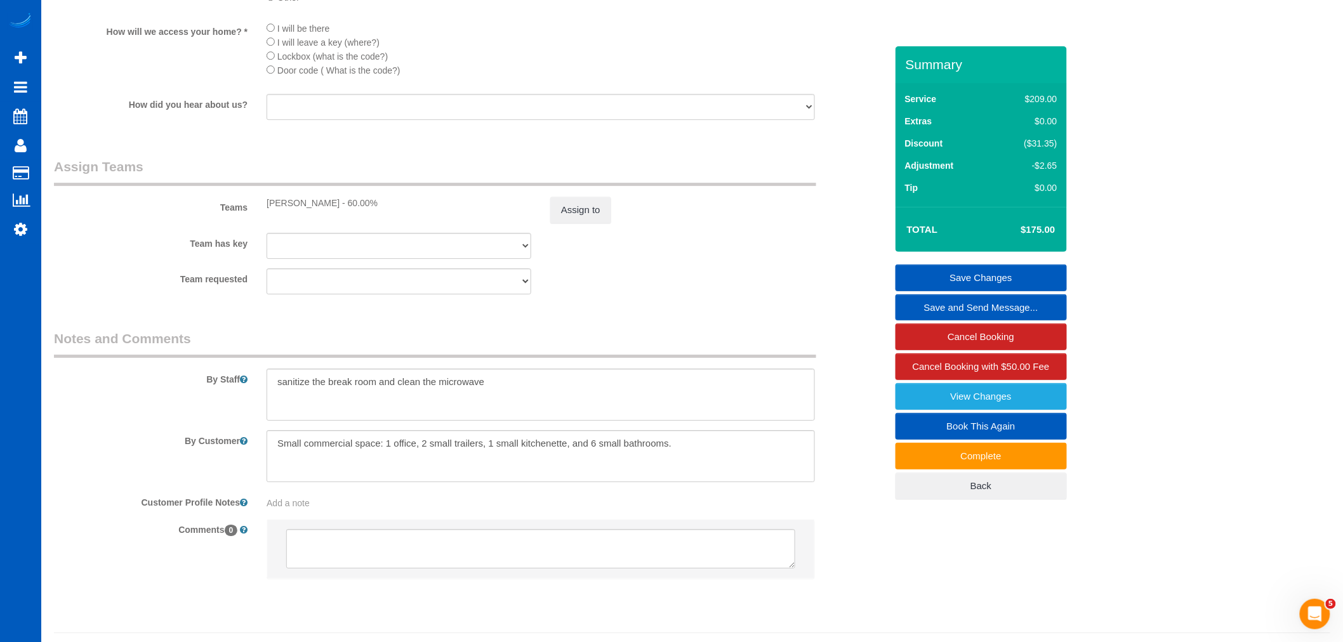
scroll to position [1645, 0]
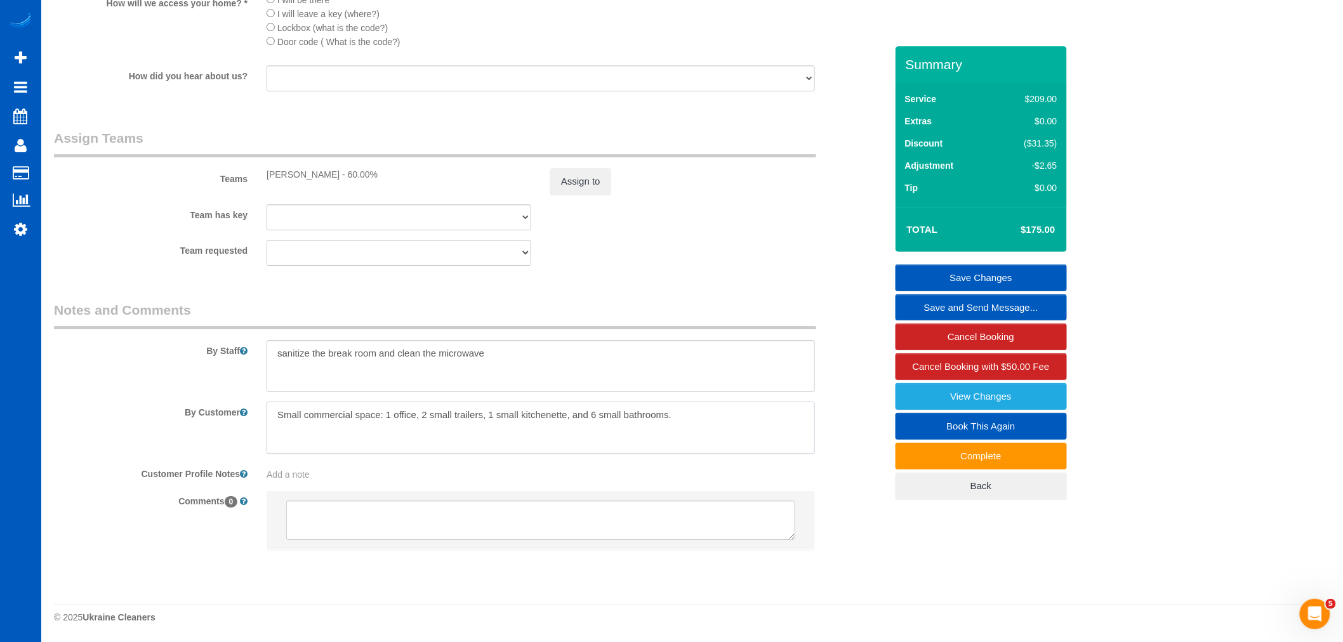
drag, startPoint x: 705, startPoint y: 411, endPoint x: 267, endPoint y: 423, distance: 438.2
click at [267, 423] on textarea at bounding box center [541, 428] width 548 height 52
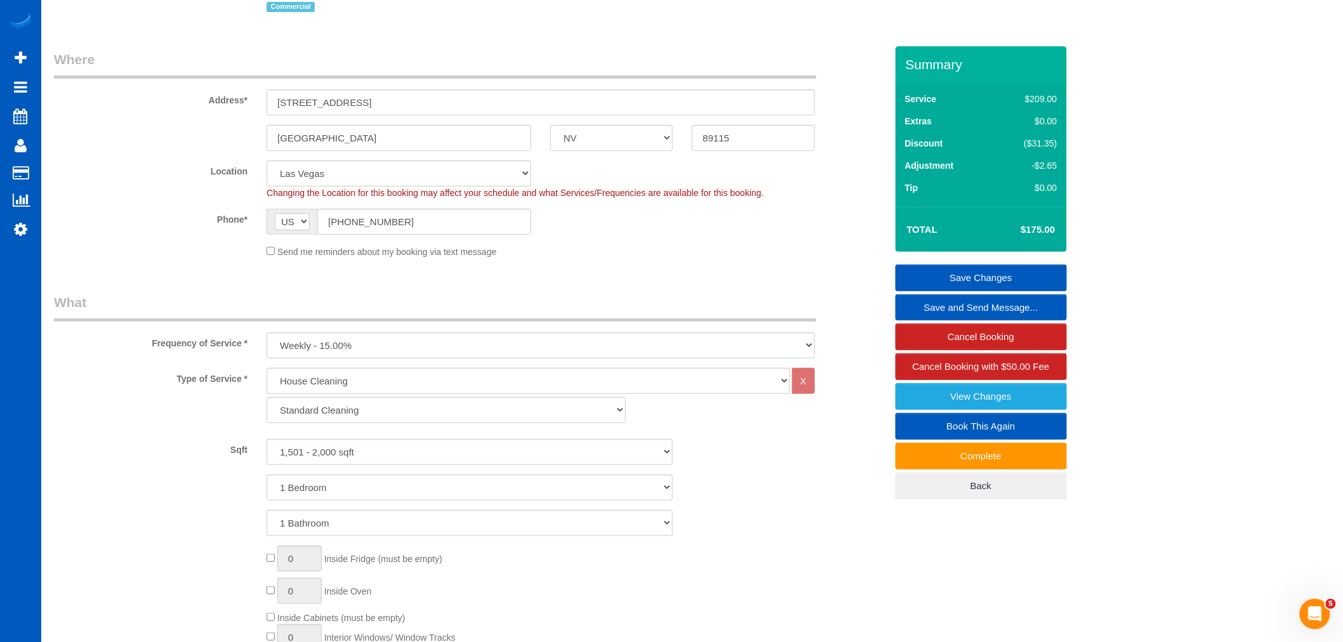
scroll to position [0, 0]
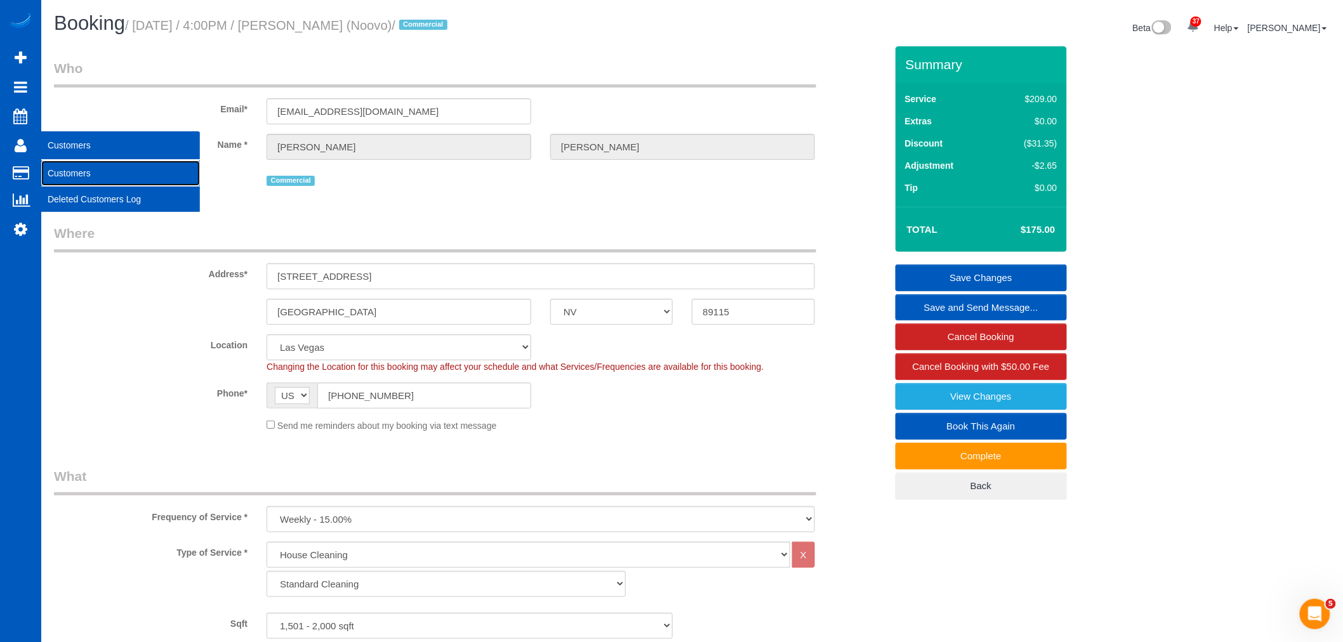
click at [68, 168] on link "Customers" at bounding box center [120, 173] width 159 height 25
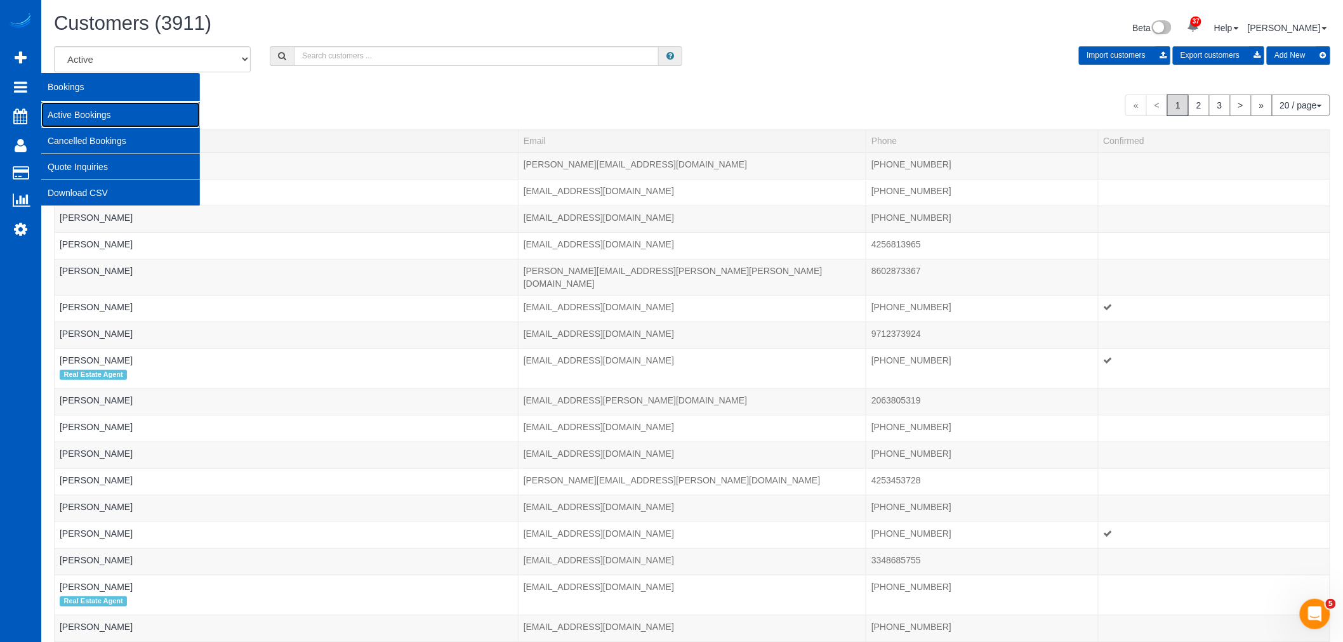
click at [86, 119] on link "Active Bookings" at bounding box center [120, 114] width 159 height 25
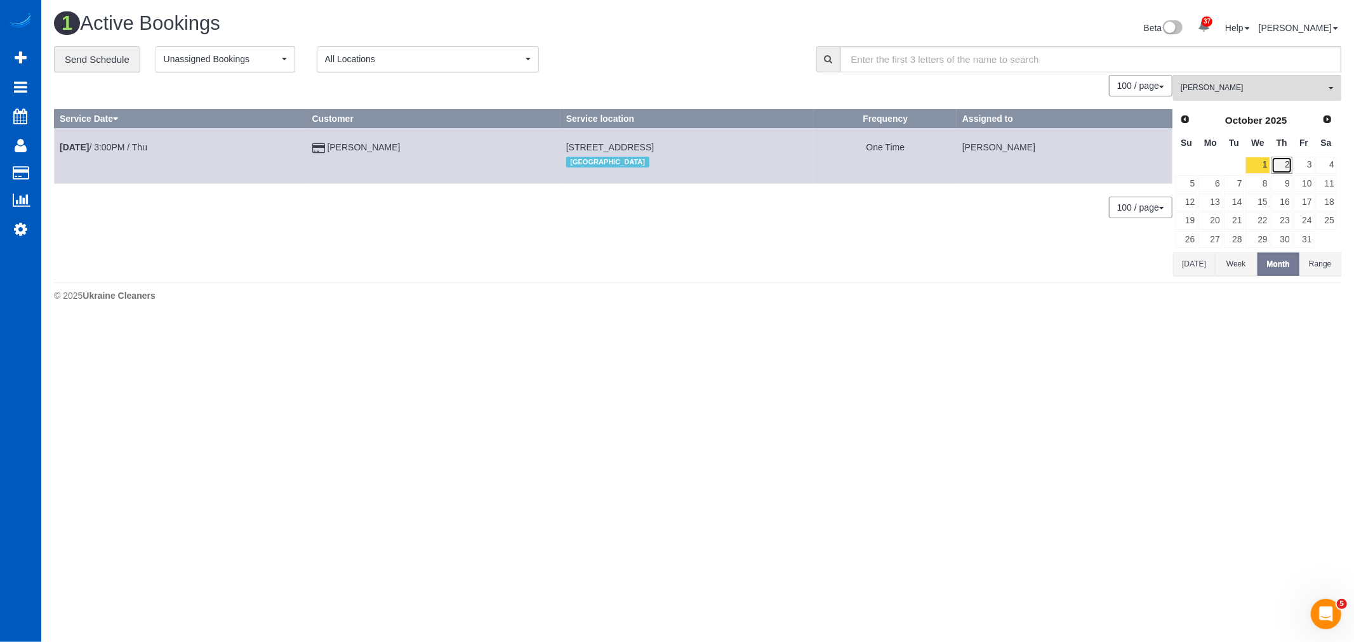
click at [1277, 169] on link "2" at bounding box center [1282, 165] width 21 height 17
click at [1243, 91] on span "Galina Afonina" at bounding box center [1253, 88] width 145 height 11
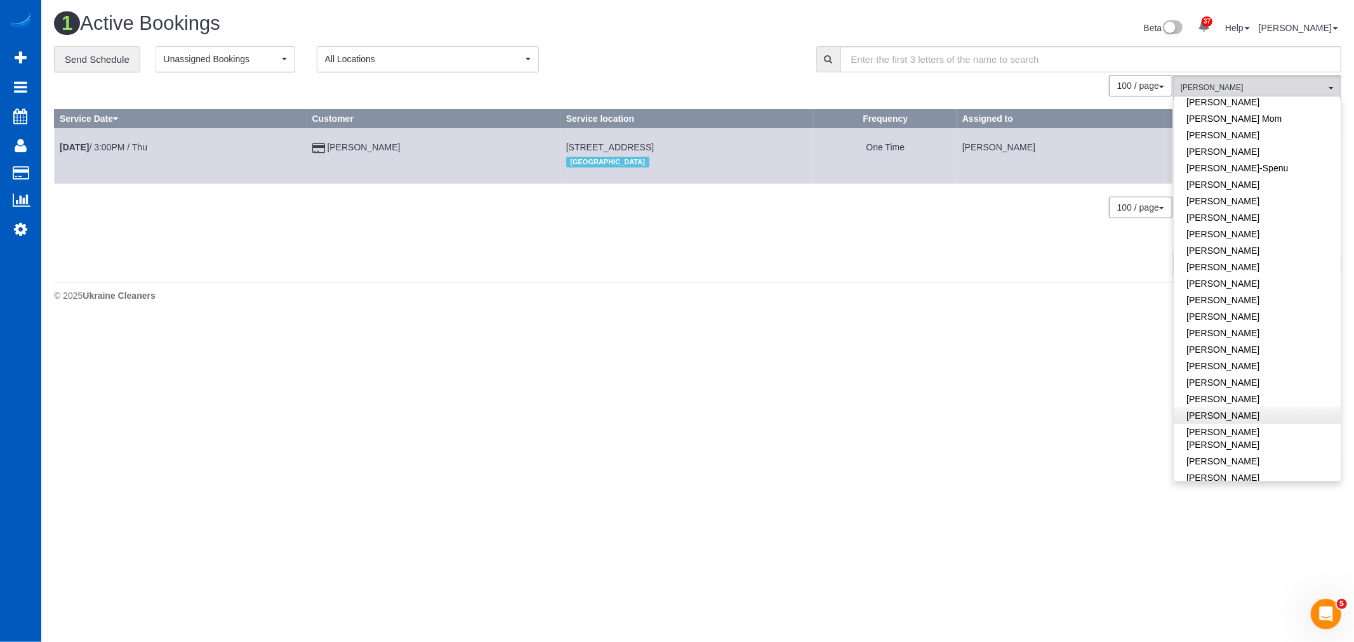
scroll to position [564, 0]
click at [1208, 469] on link "[PERSON_NAME]" at bounding box center [1257, 477] width 167 height 17
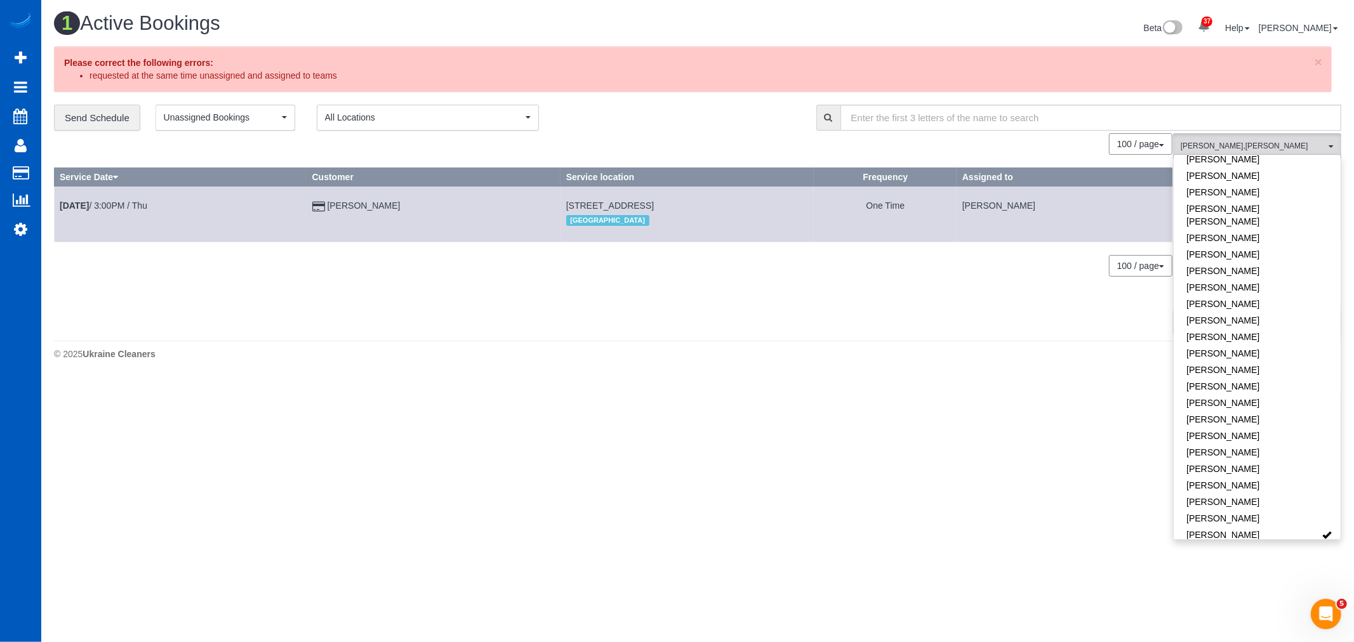
drag, startPoint x: 673, startPoint y: 461, endPoint x: 95, endPoint y: 165, distance: 649.0
click at [663, 455] on body "37 Beta Your Notifications You have 0 alerts × You have 1 to charge for 10/02/2…" at bounding box center [677, 321] width 1354 height 642
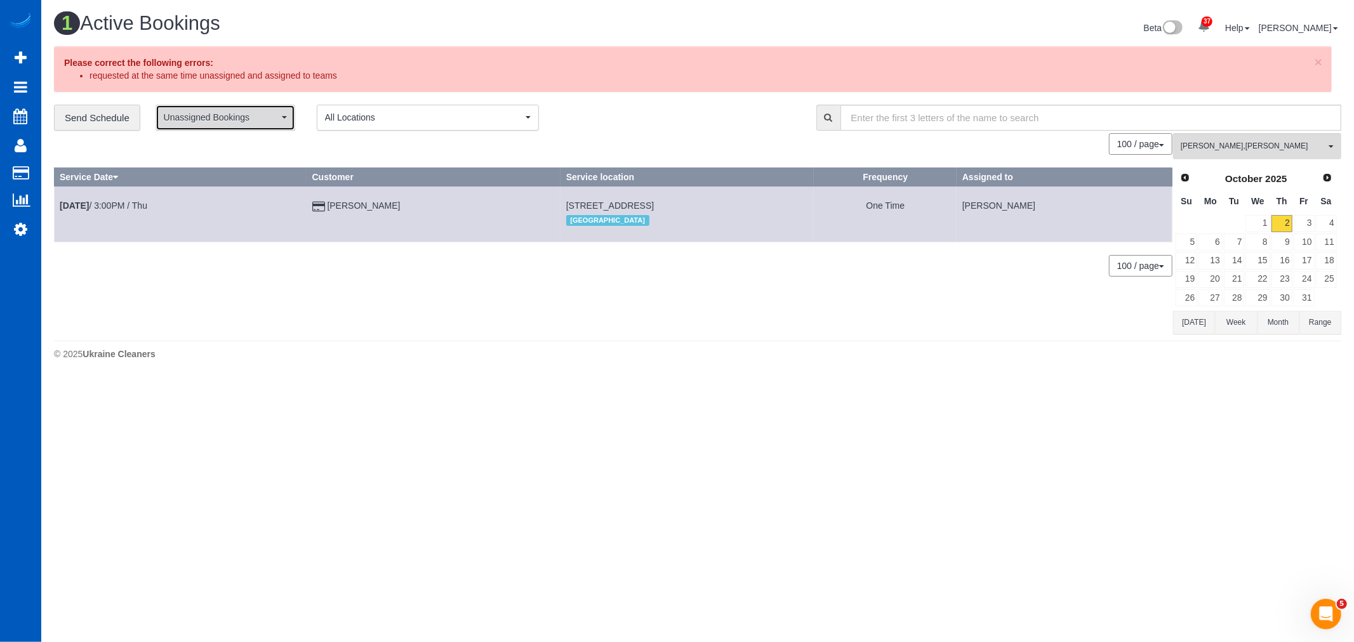
click at [195, 116] on span "Unassigned Bookings" at bounding box center [221, 117] width 115 height 13
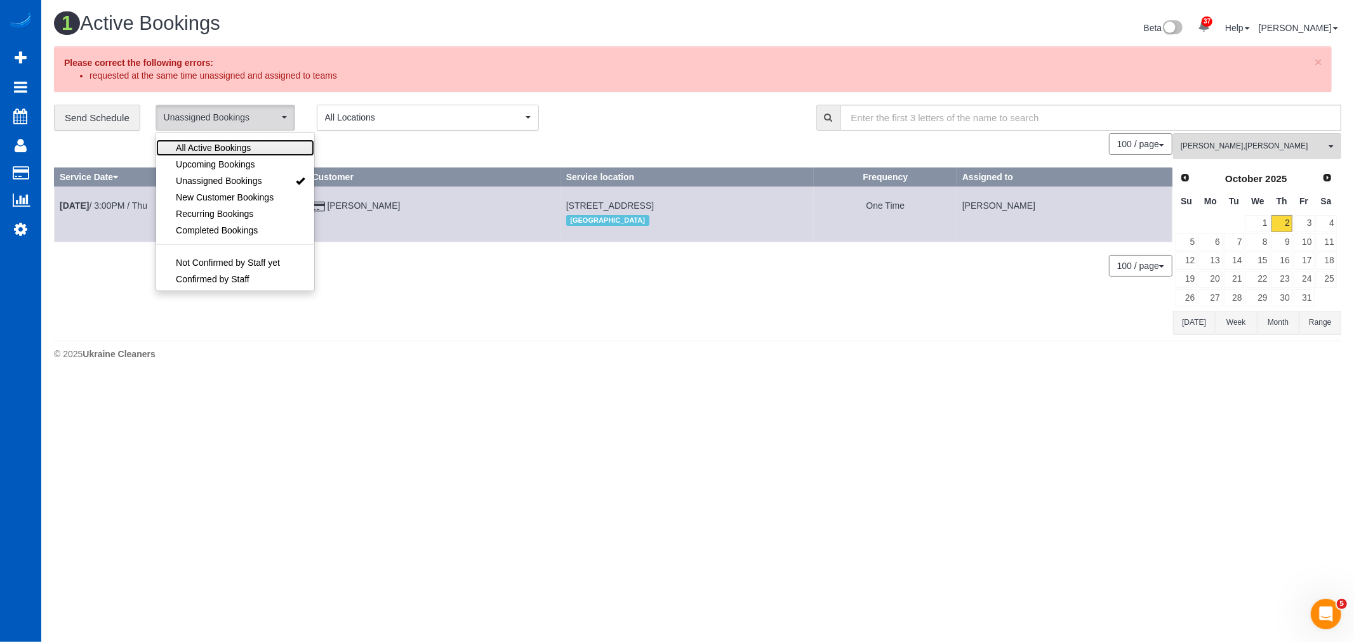
click at [200, 154] on span "All Active Bookings" at bounding box center [213, 148] width 75 height 13
select select "***"
click at [1209, 151] on span "Galina Afonina , Raissa Radionova" at bounding box center [1253, 146] width 145 height 11
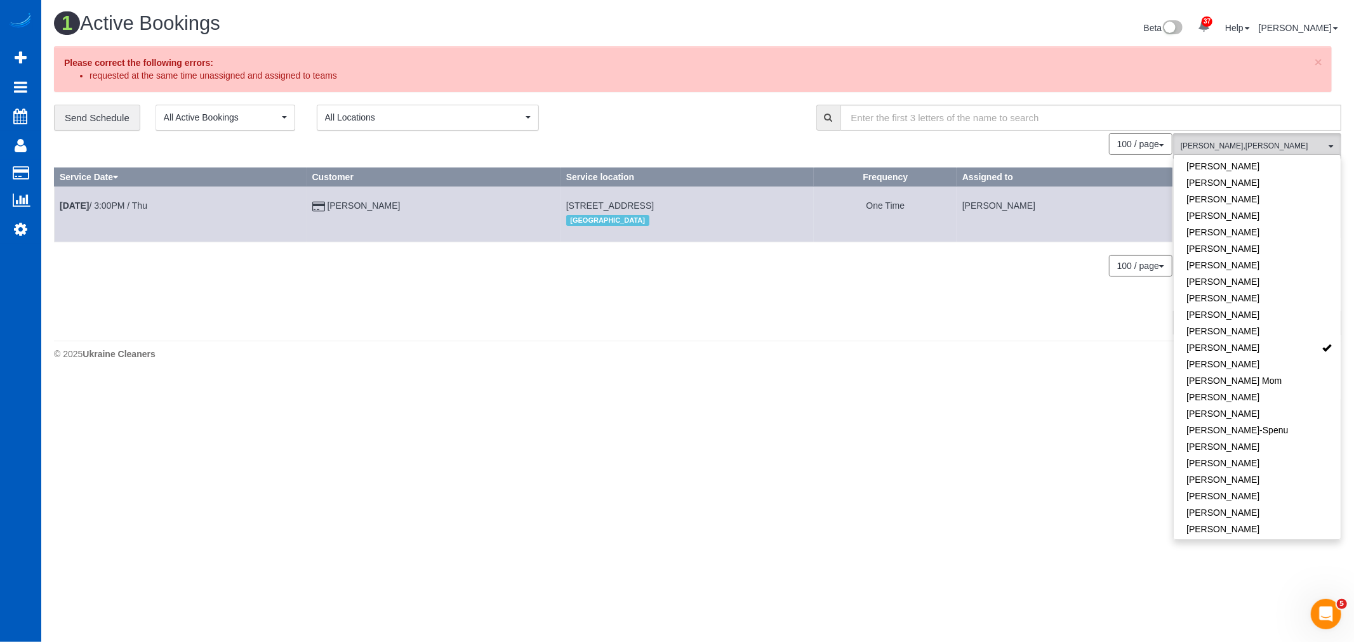
click at [873, 472] on body "37 Beta Your Notifications You have 0 alerts × You have 1 to charge for 10/02/2…" at bounding box center [677, 321] width 1354 height 642
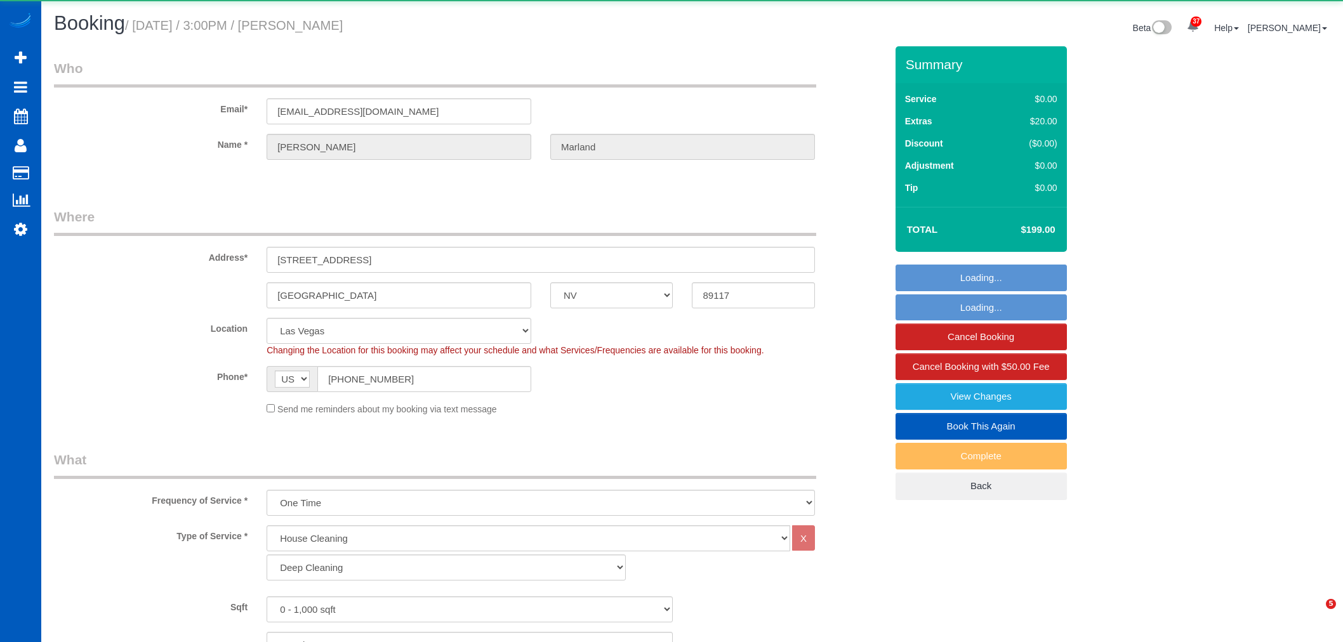
select select "NV"
select select "199"
select select "object:2921"
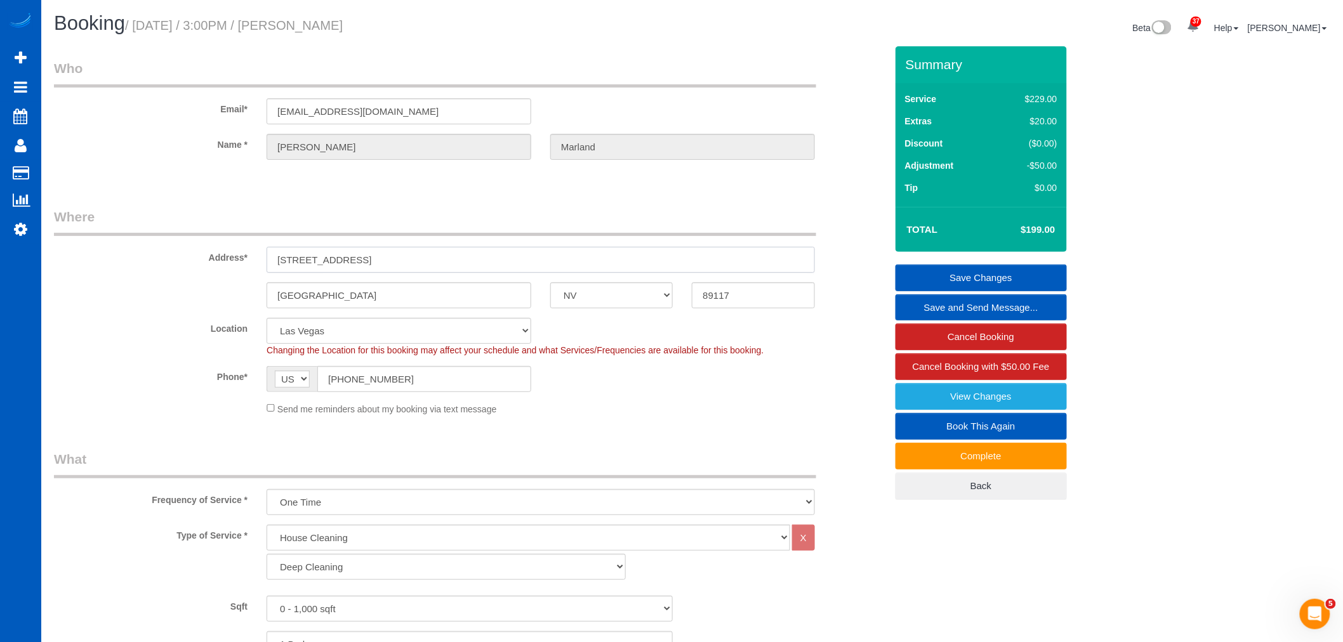
drag, startPoint x: 278, startPoint y: 255, endPoint x: 375, endPoint y: 259, distance: 96.6
click at [375, 259] on input "[STREET_ADDRESS]" at bounding box center [541, 260] width 548 height 26
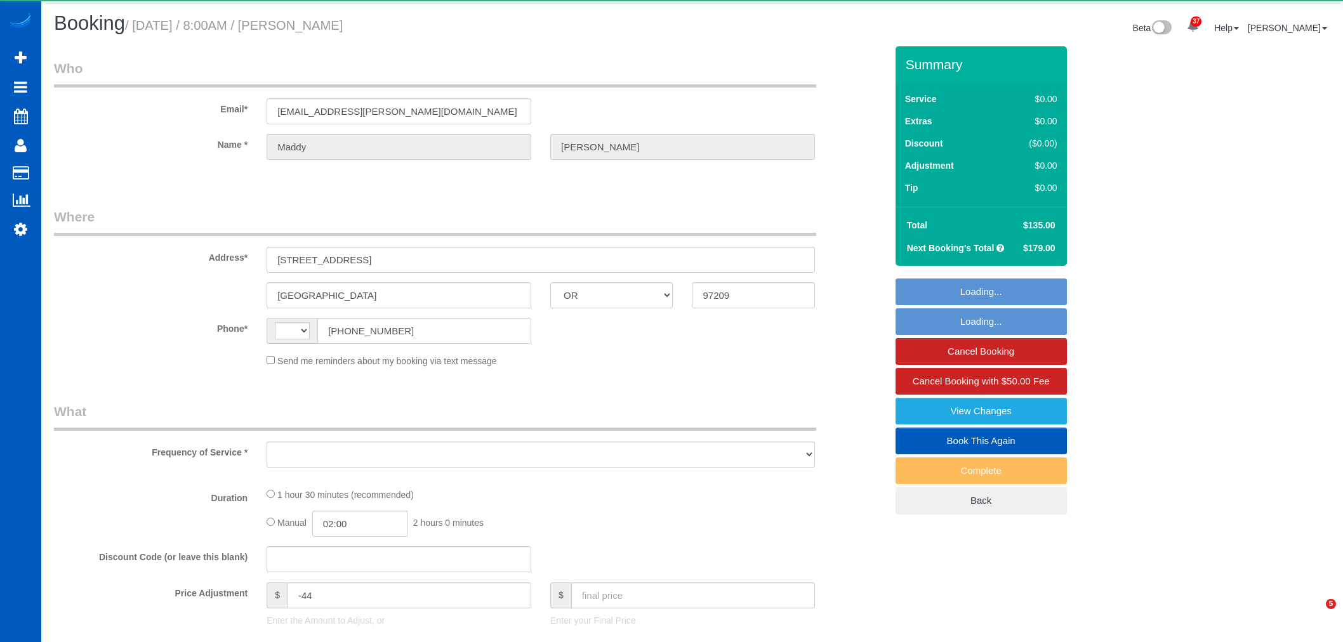
select select "OR"
select select "string:[GEOGRAPHIC_DATA]"
select select "object:1427"
select select "string:fspay-6af2d138-d39e-4d4e-a7d8-9f610a58d906"
select select "199"
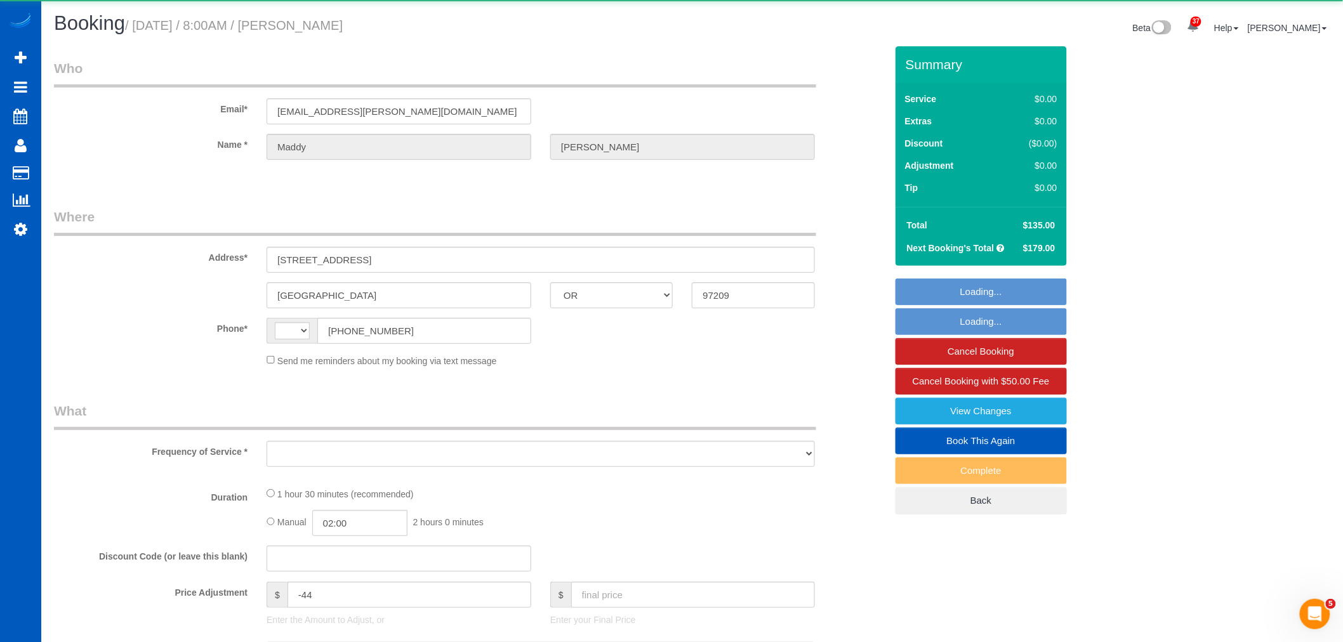
select select "spot1"
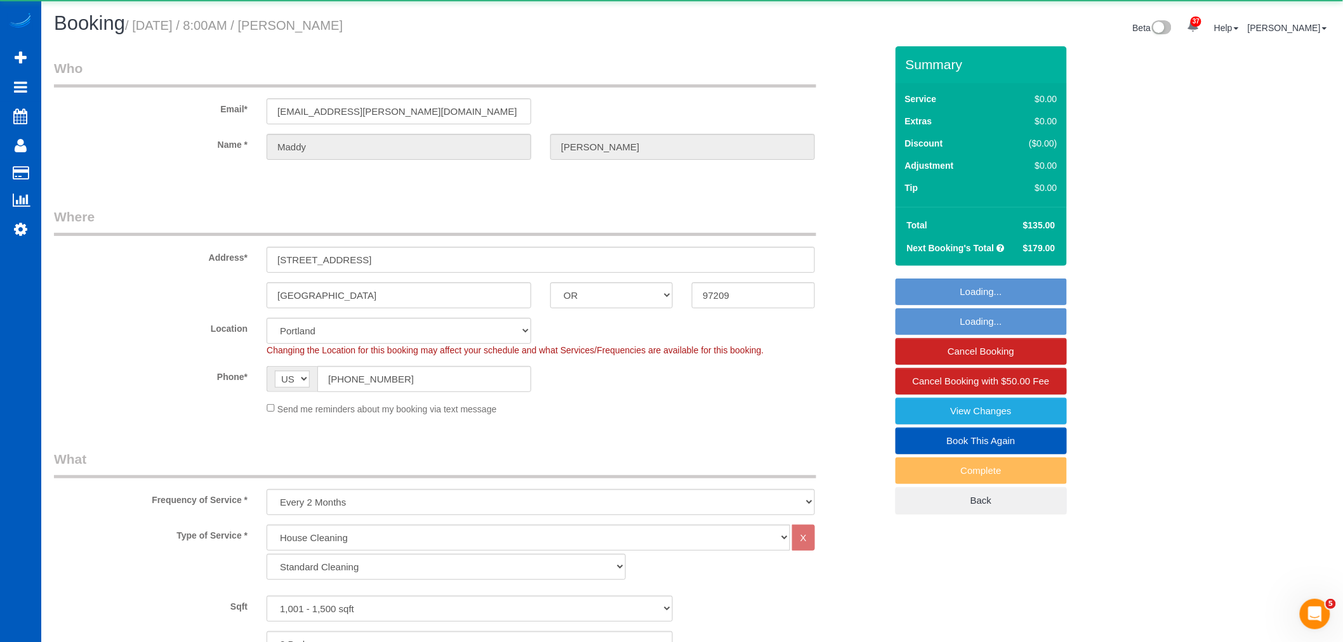
select select "1001"
select select "2"
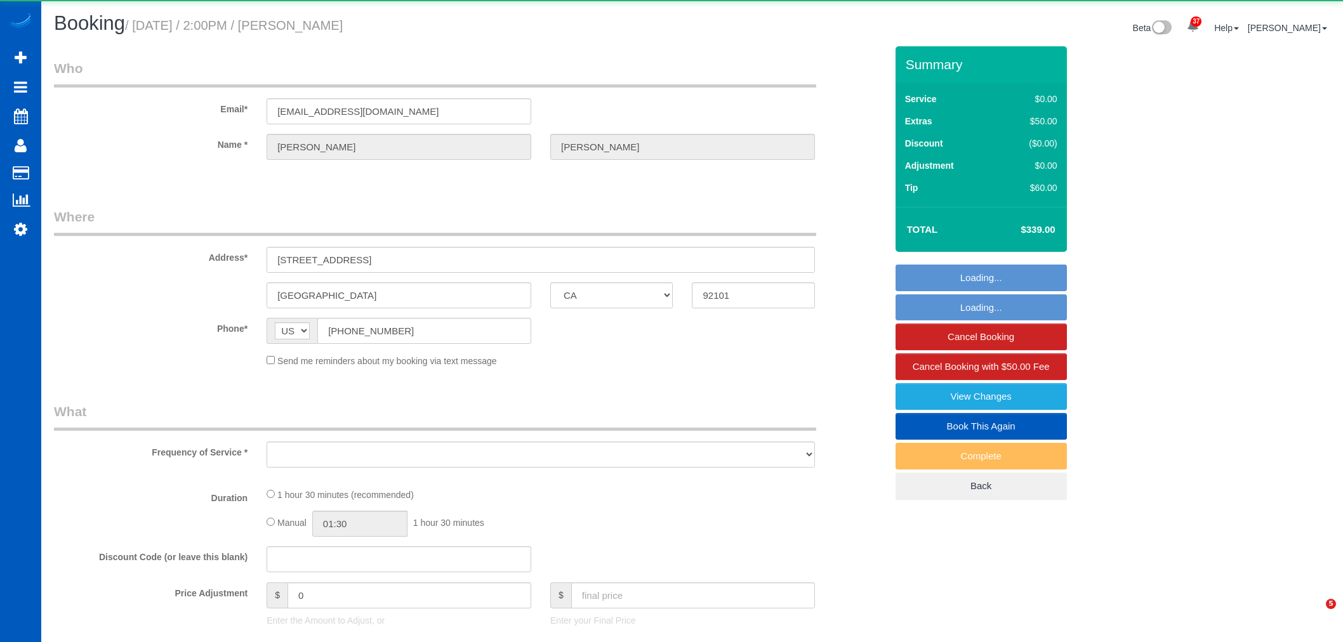
select select "CA"
select select "object:2702"
select select "string:fspay-c19a3597-acf5-4547-9968-3484bc3168af"
select select "199"
select select "spot6"
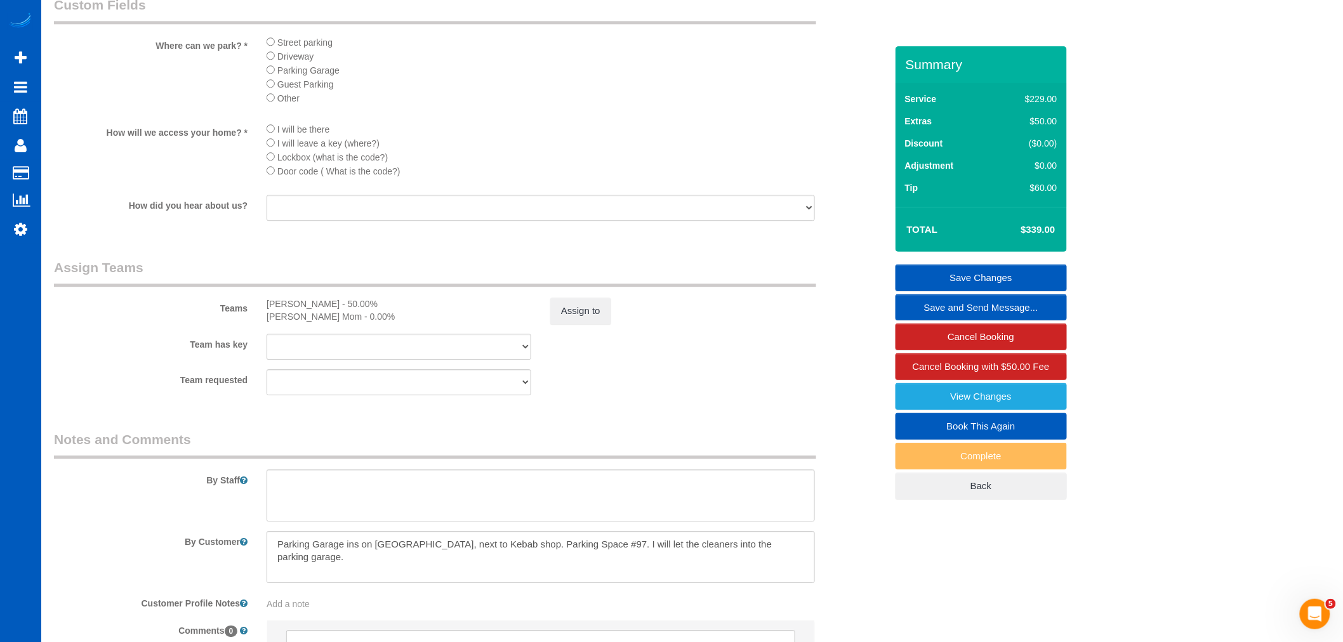
scroll to position [1558, 0]
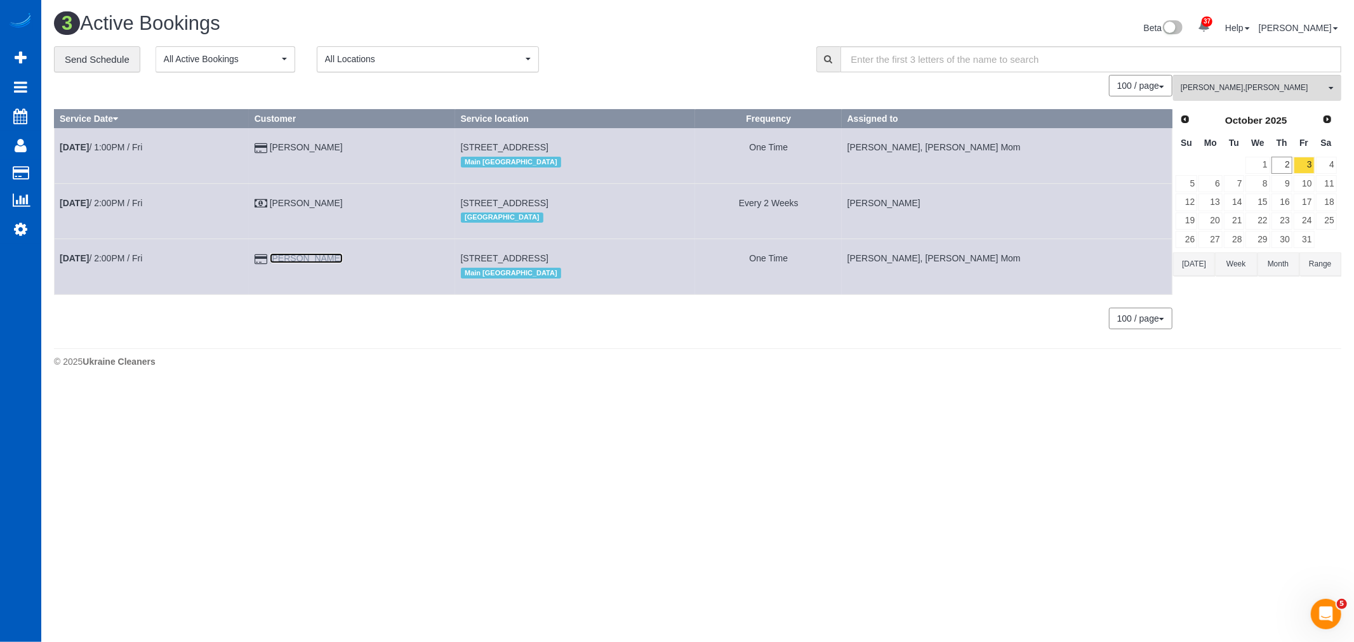
click at [292, 258] on link "Justine Hawkins" at bounding box center [306, 258] width 73 height 10
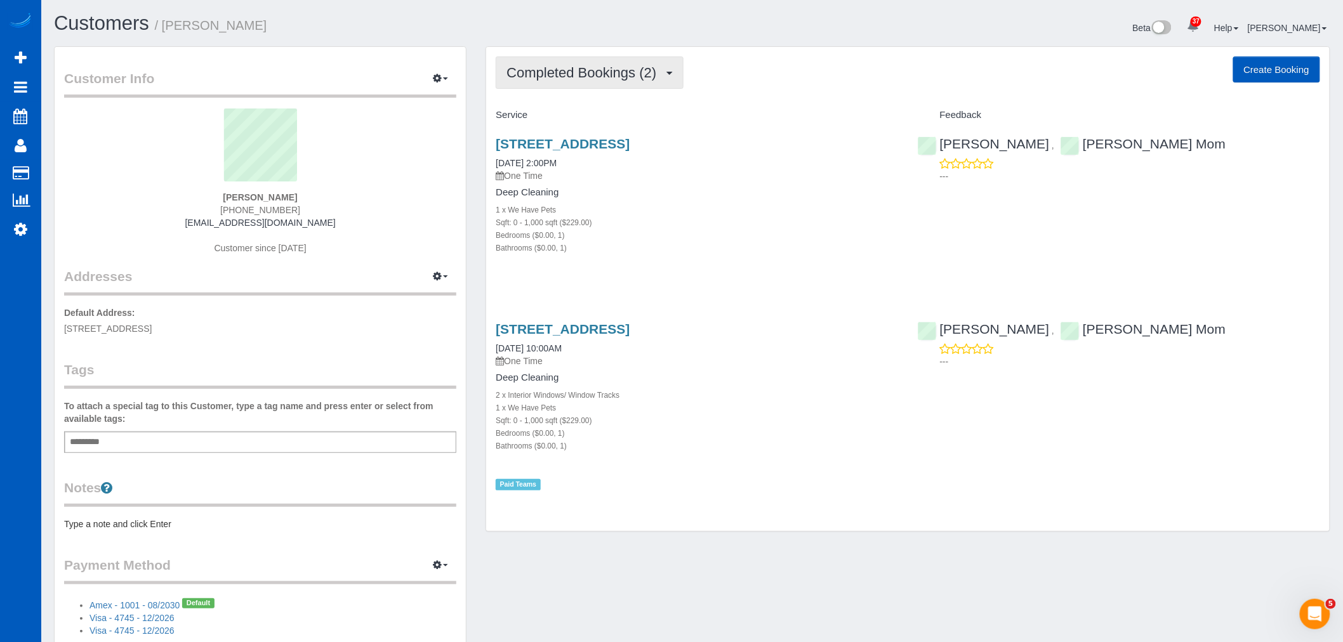
click at [559, 77] on span "Completed Bookings (2)" at bounding box center [585, 73] width 156 height 16
click at [636, 213] on div "1 x We Have Pets" at bounding box center [697, 209] width 402 height 13
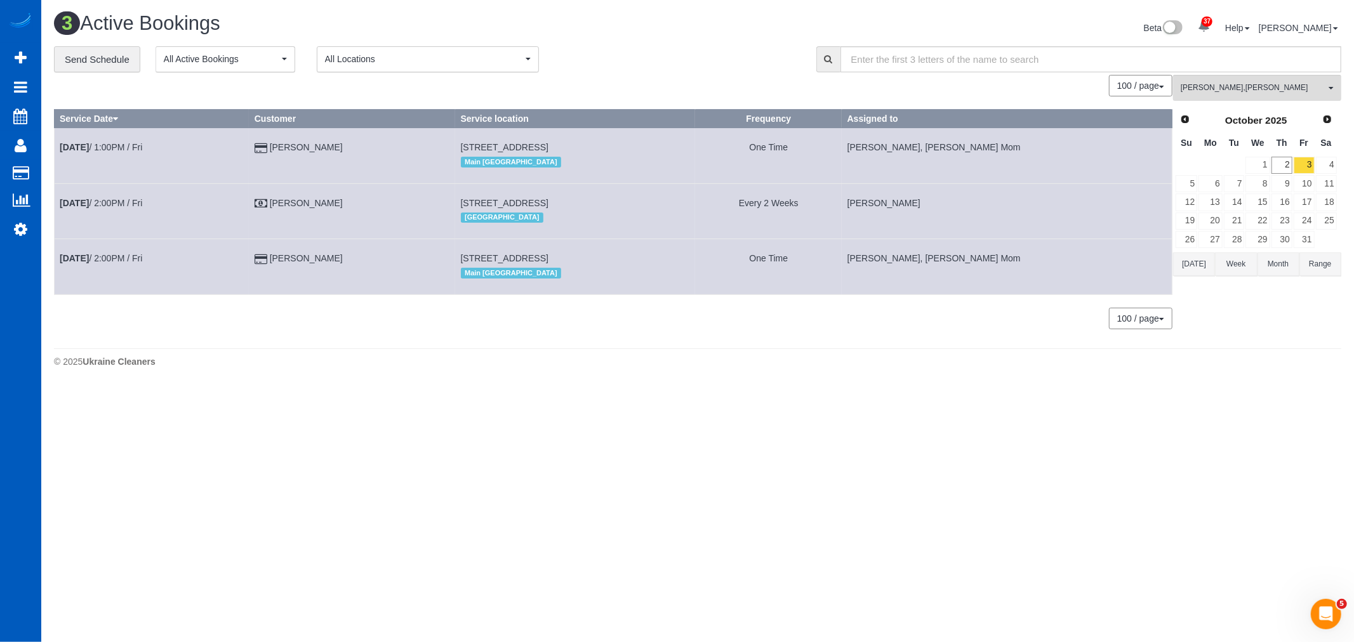
click at [102, 267] on td "Oct 3rd / 2:00PM / Fri" at bounding box center [152, 266] width 195 height 55
click at [103, 262] on link "Oct 3rd / 2:00PM / Fri" at bounding box center [101, 258] width 83 height 10
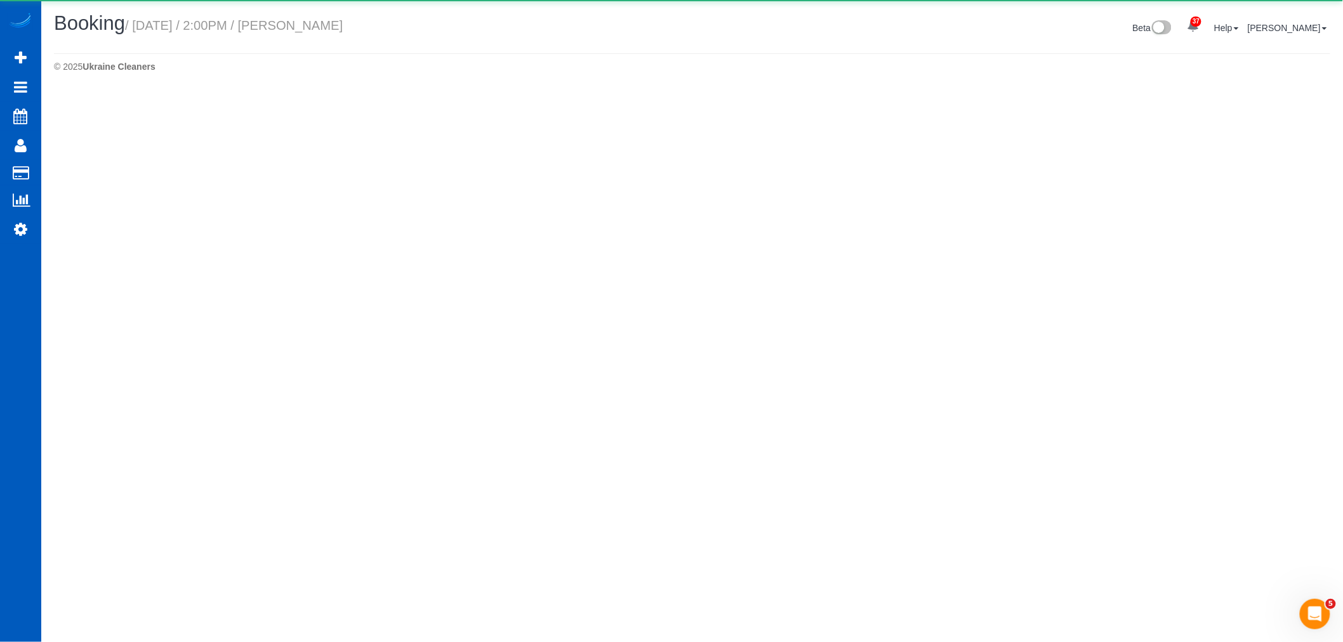
select select "CA"
select select "string:fspay-c19a3597-acf5-4547-9968-3484bc3168af"
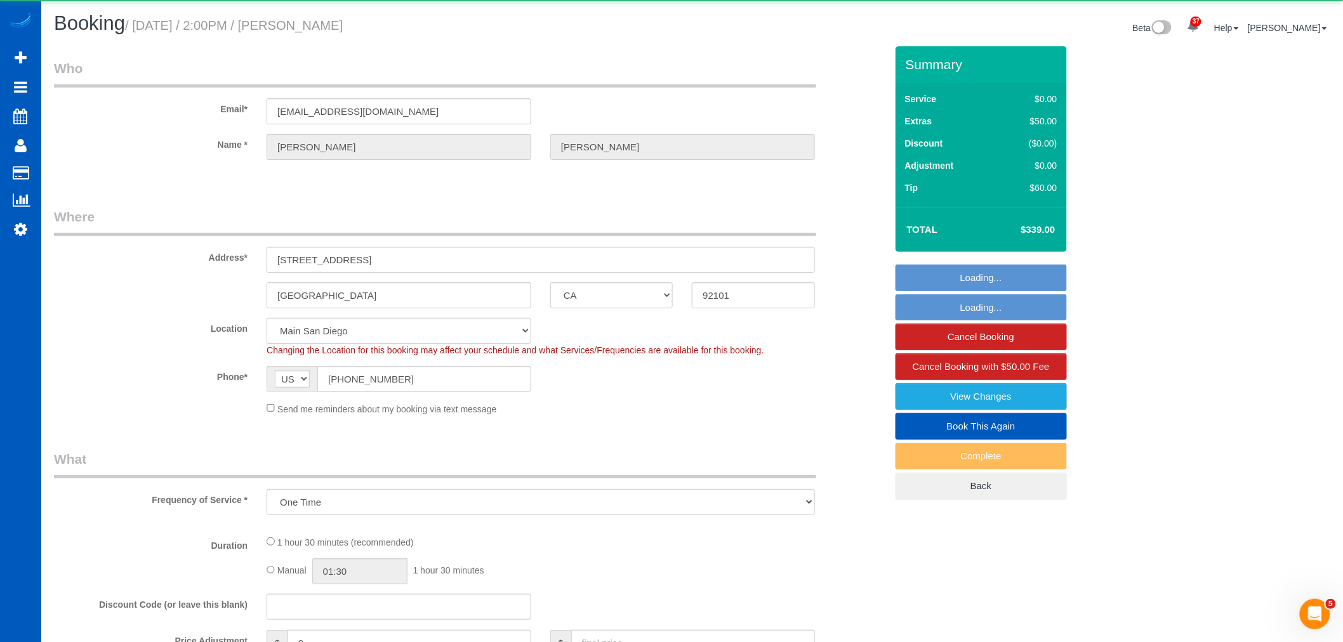
select select "object:3936"
select select "199"
select select "spot12"
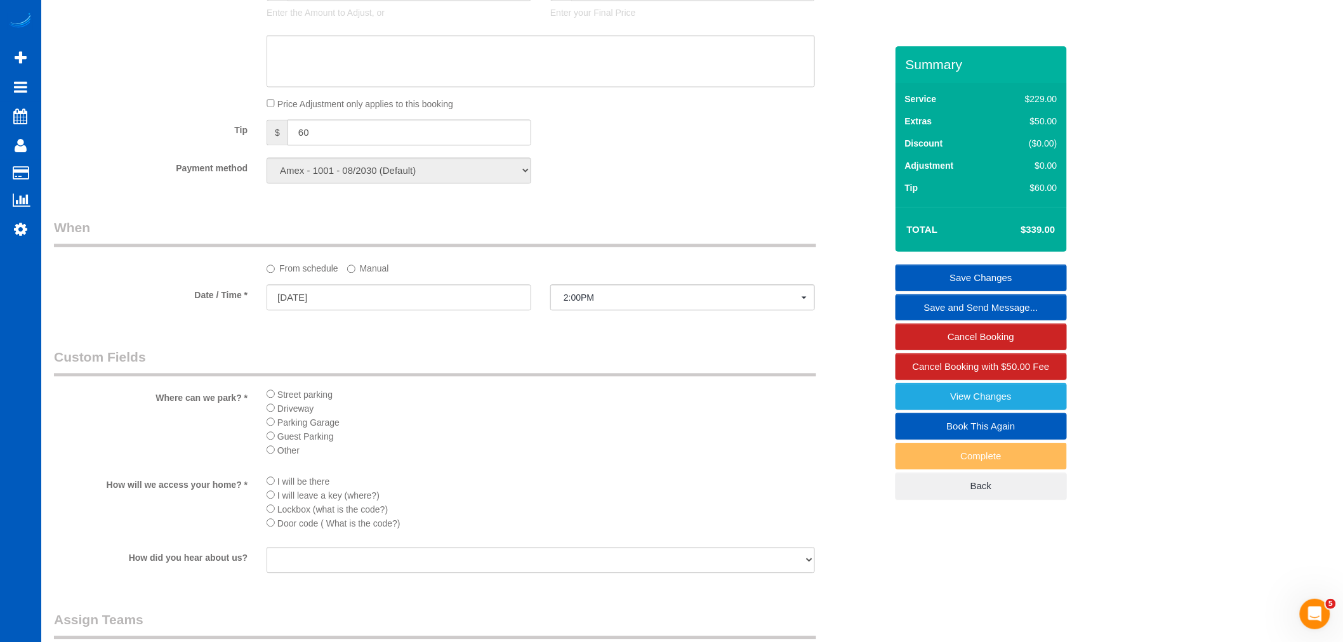
scroll to position [1058, 0]
click at [306, 303] on input "10/03/2025" at bounding box center [399, 298] width 265 height 26
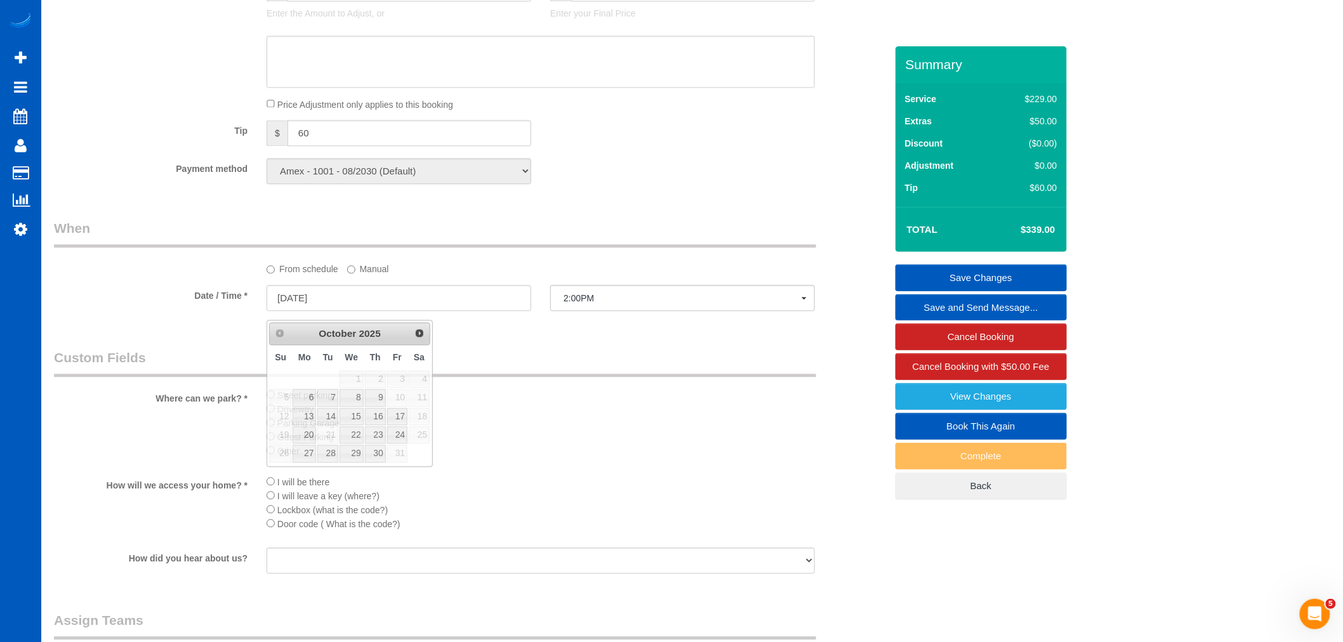
click at [377, 276] on label "Manual" at bounding box center [368, 266] width 42 height 17
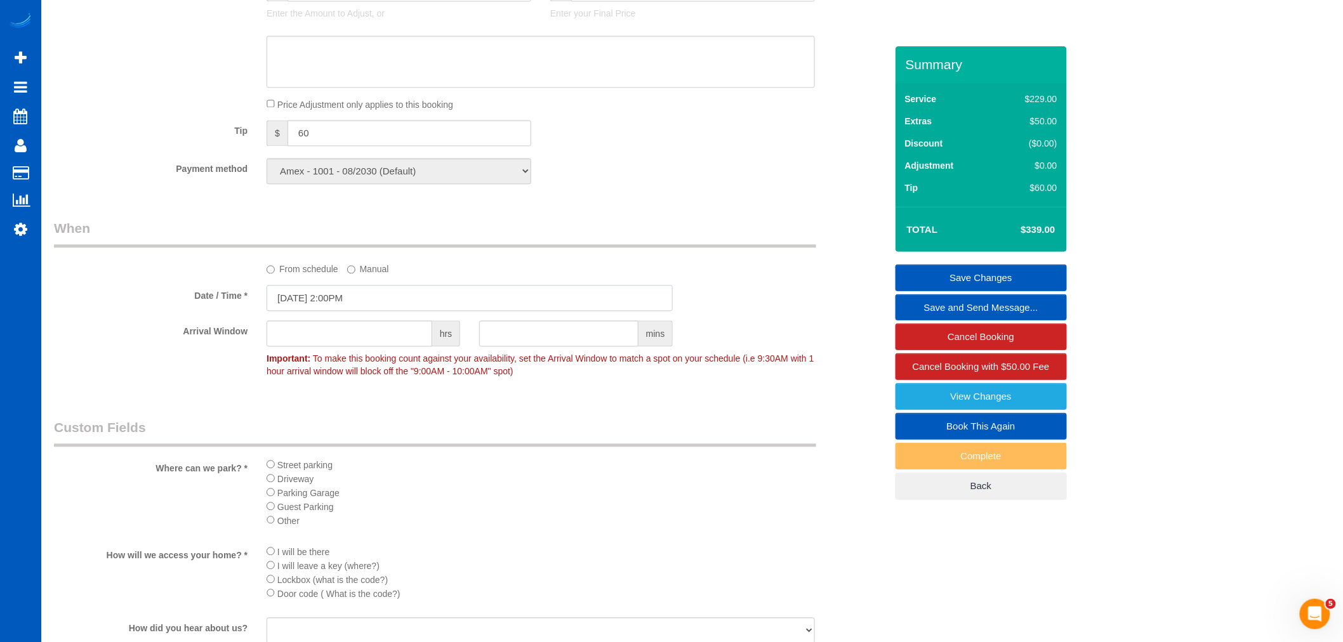
click at [317, 299] on input "10/03/2025 2:00PM" at bounding box center [470, 298] width 406 height 26
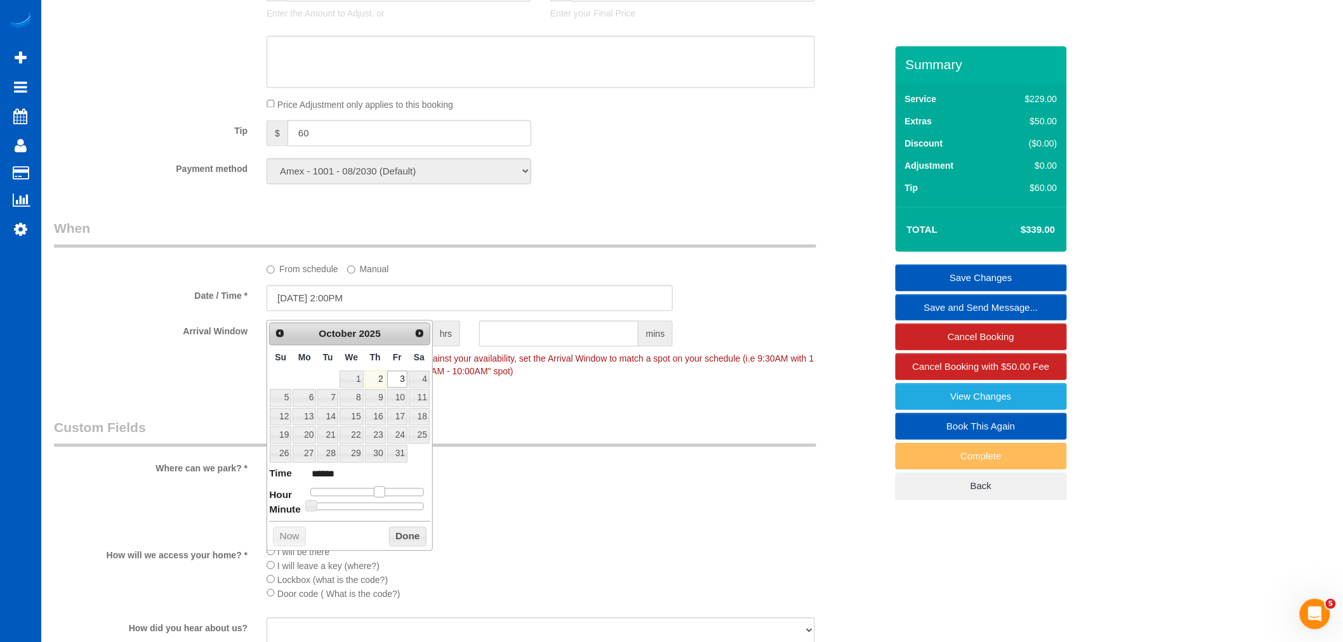
type input "10/03/2025 1:00PM"
type input "******"
type input "10/03/2025 12:00PM"
type input "*******"
type input "10/03/2025 11:00AM"
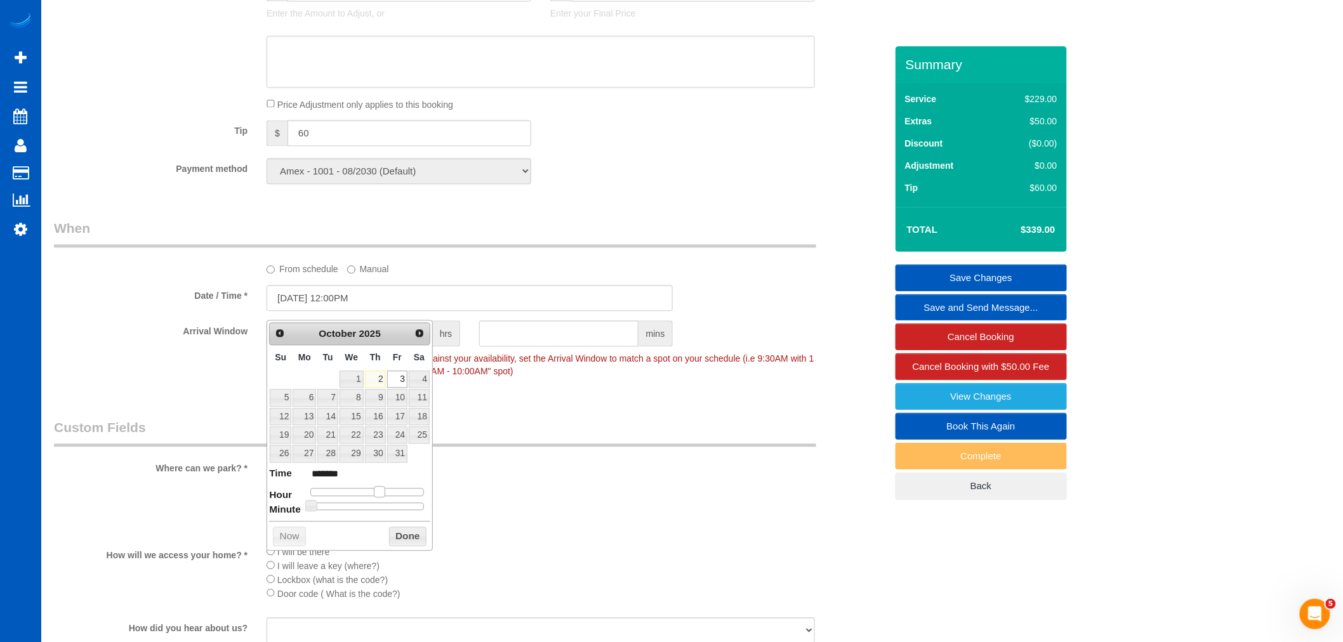
type input "*******"
type input "10/03/2025 10:00AM"
type input "*******"
type input "10/03/2025 9:00AM"
type input "******"
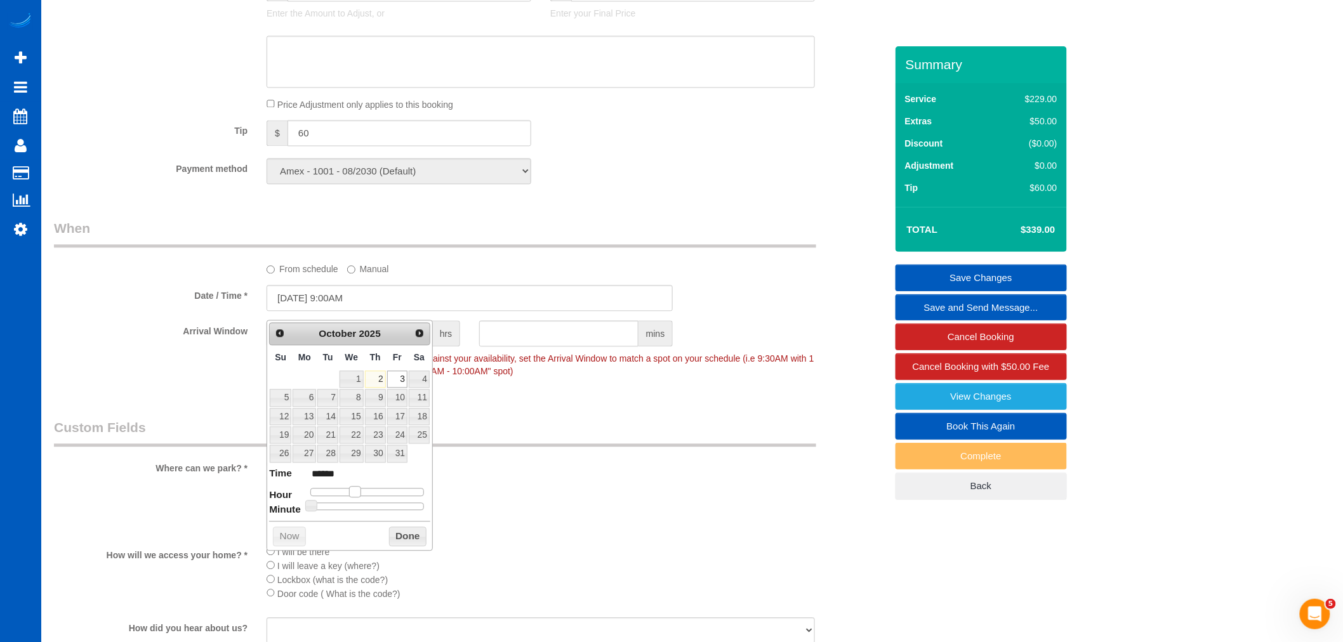
type input "10/03/2025 8:00AM"
type input "******"
type input "10/03/2025 9:00AM"
type input "******"
drag, startPoint x: 378, startPoint y: 490, endPoint x: 352, endPoint y: 493, distance: 25.6
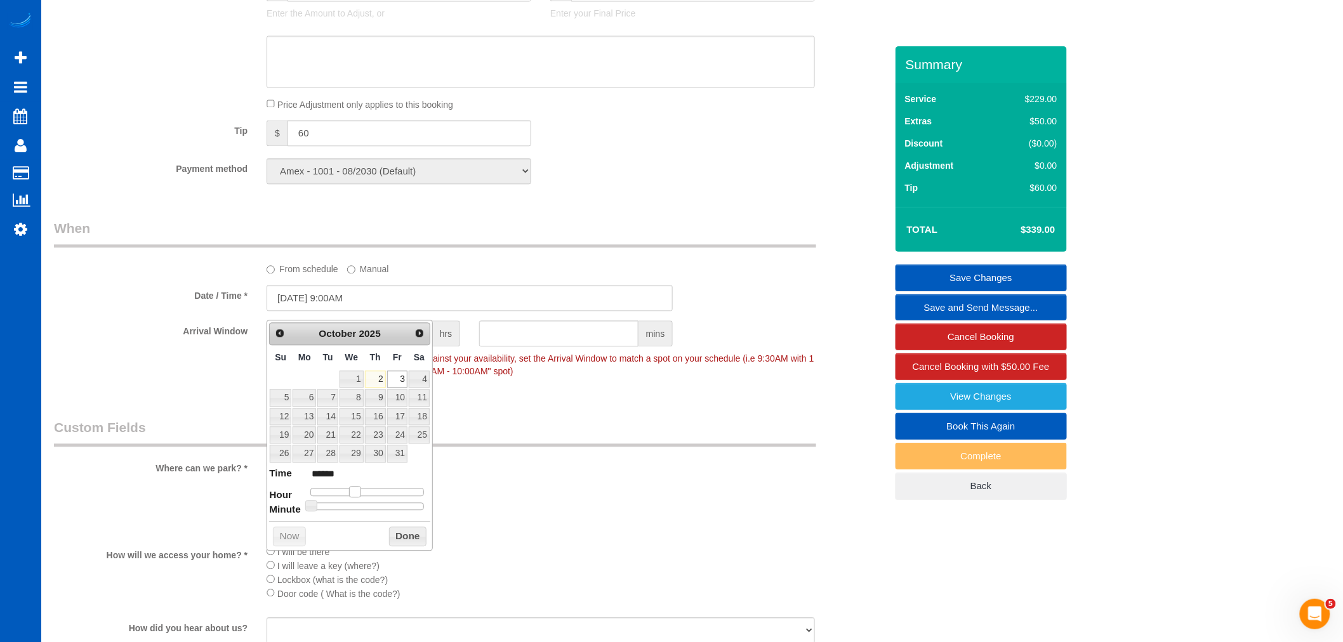
click at [352, 493] on span at bounding box center [354, 491] width 11 height 11
type input "10/03/2025 9:05AM"
type input "******"
type input "10/03/2025 9:10AM"
type input "******"
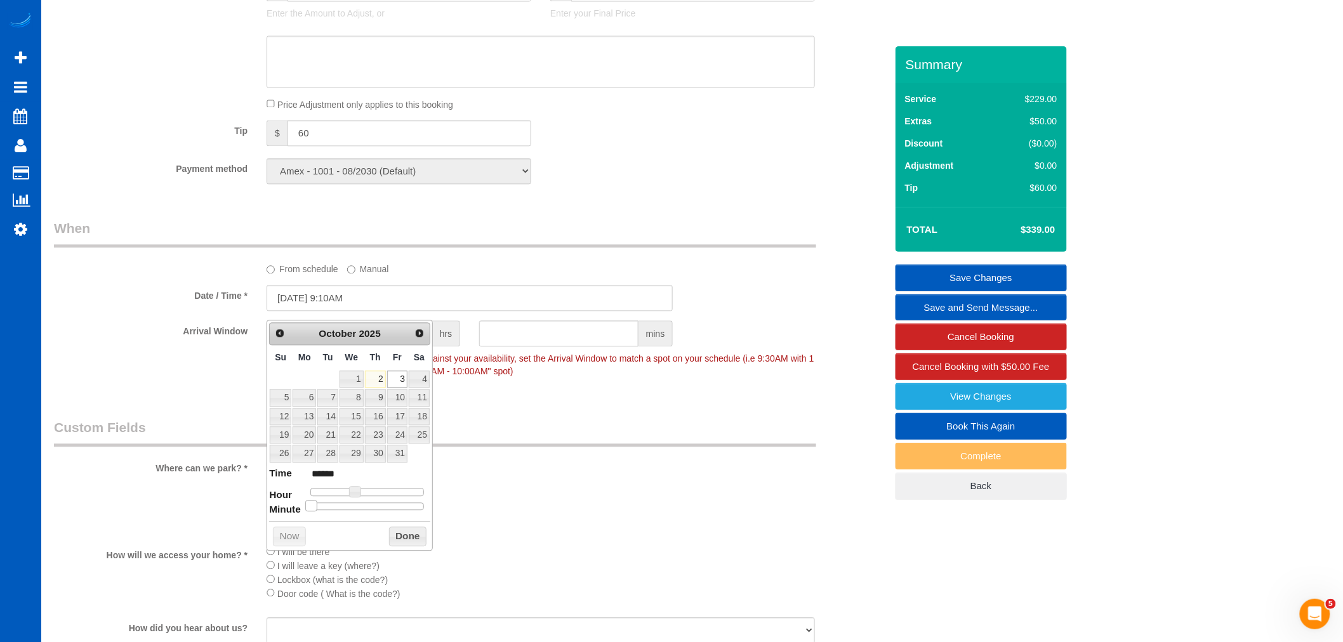
type input "10/03/2025 9:20AM"
type input "******"
type input "10/03/2025 9:25AM"
type input "******"
type input "10/03/2025 9:30AM"
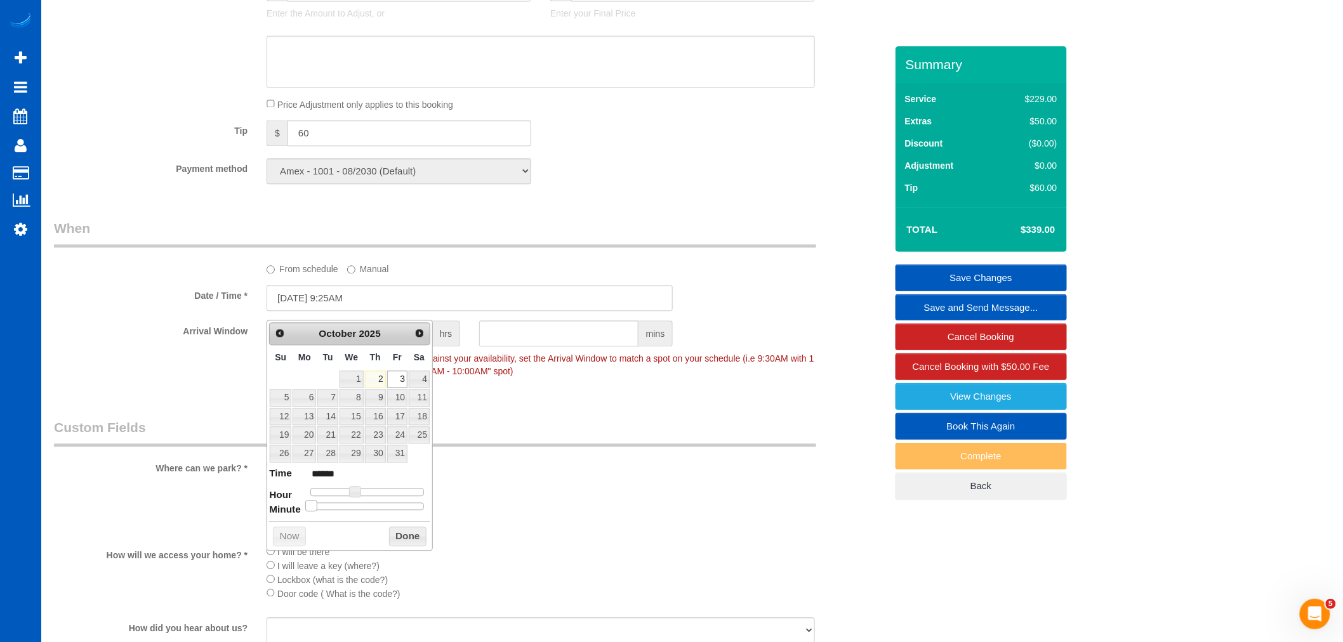
type input "******"
type input "10/03/2025 9:35AM"
type input "******"
type input "10/03/2025 9:30AM"
type input "******"
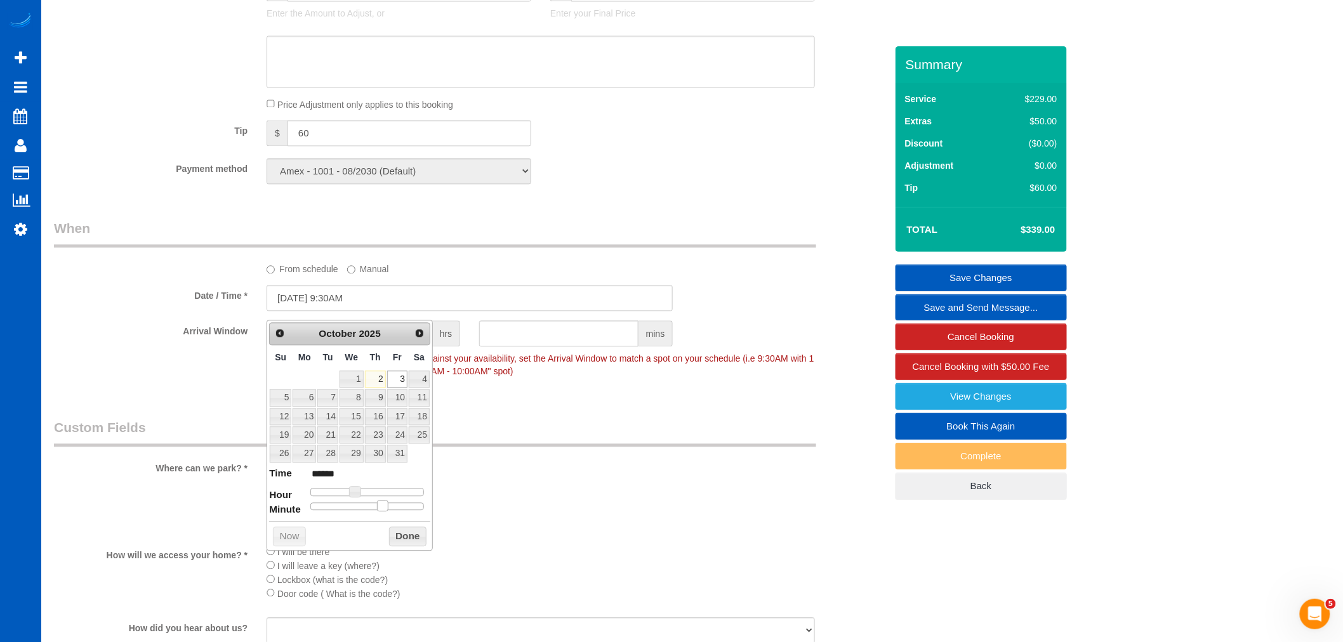
type input "10/03/2025 9:25AM"
type input "******"
type input "10/03/2025 9:30AM"
type input "******"
drag, startPoint x: 312, startPoint y: 509, endPoint x: 373, endPoint y: 512, distance: 60.4
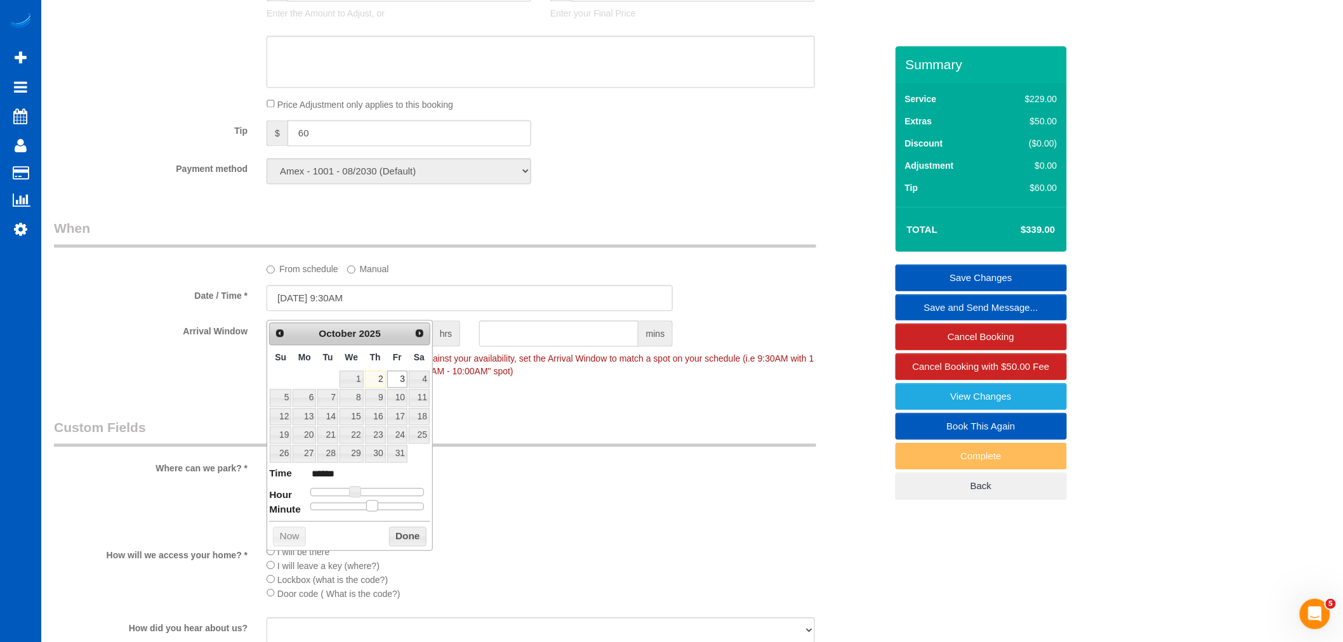
click at [373, 512] on span at bounding box center [371, 505] width 11 height 11
click at [409, 536] on button "Done" at bounding box center [407, 537] width 37 height 20
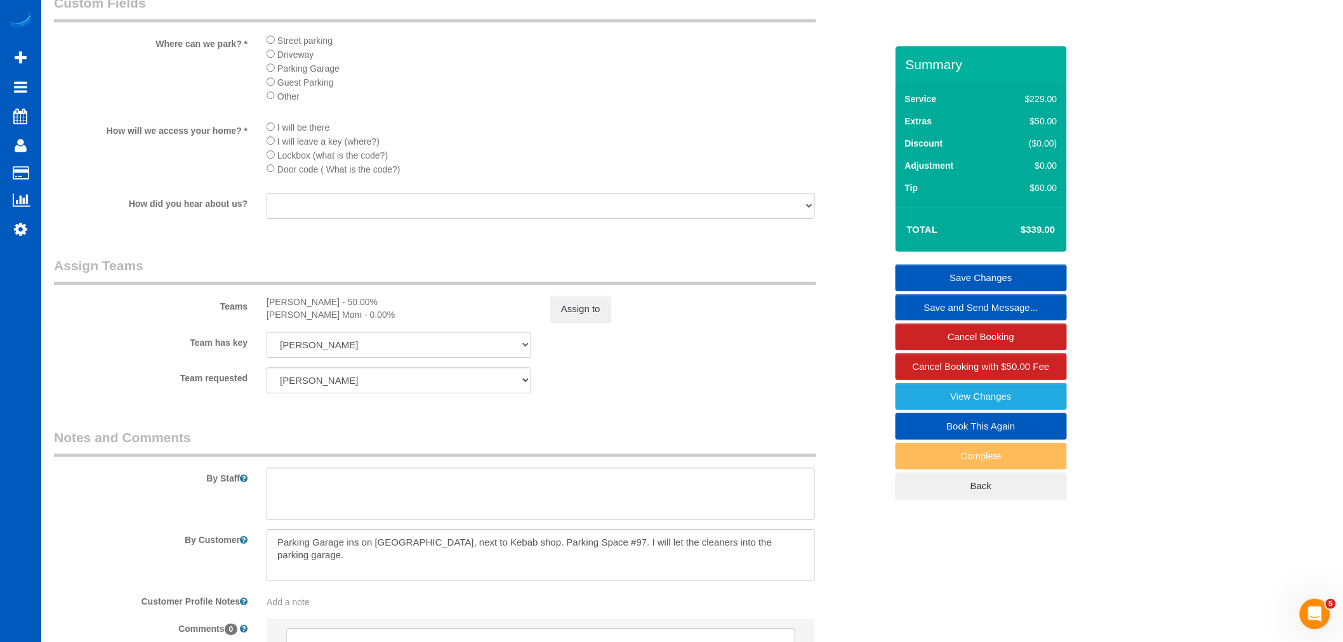
scroll to position [1552, 0]
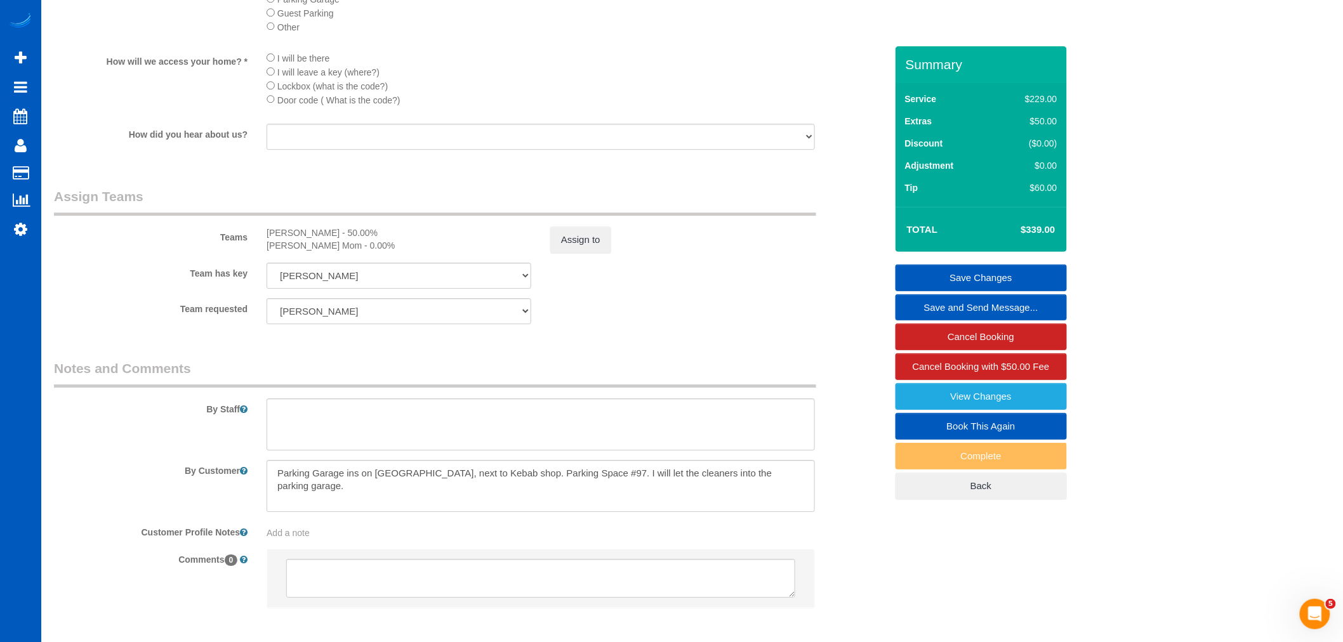
click at [976, 273] on link "Save Changes" at bounding box center [981, 278] width 171 height 27
